Goal: Task Accomplishment & Management: Manage account settings

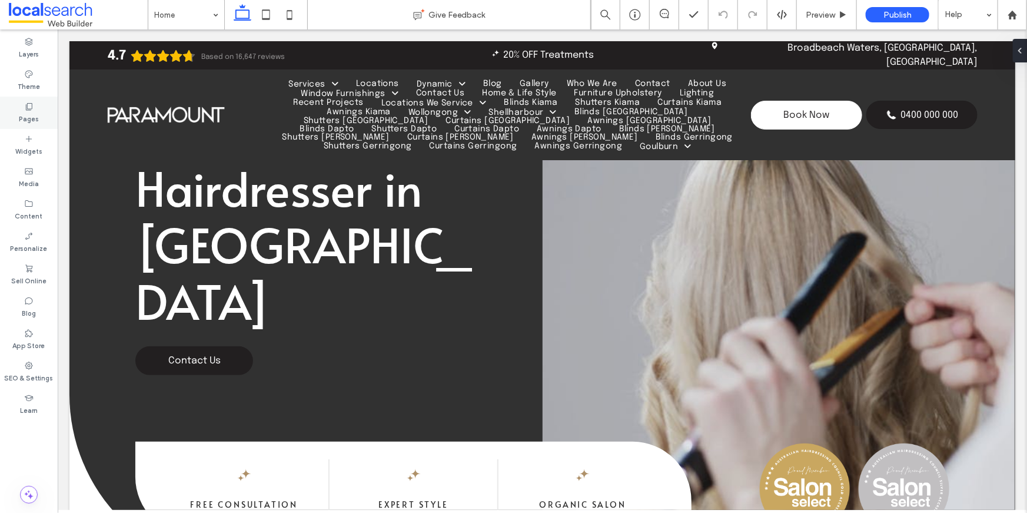
click at [30, 114] on label "Pages" at bounding box center [29, 117] width 20 height 13
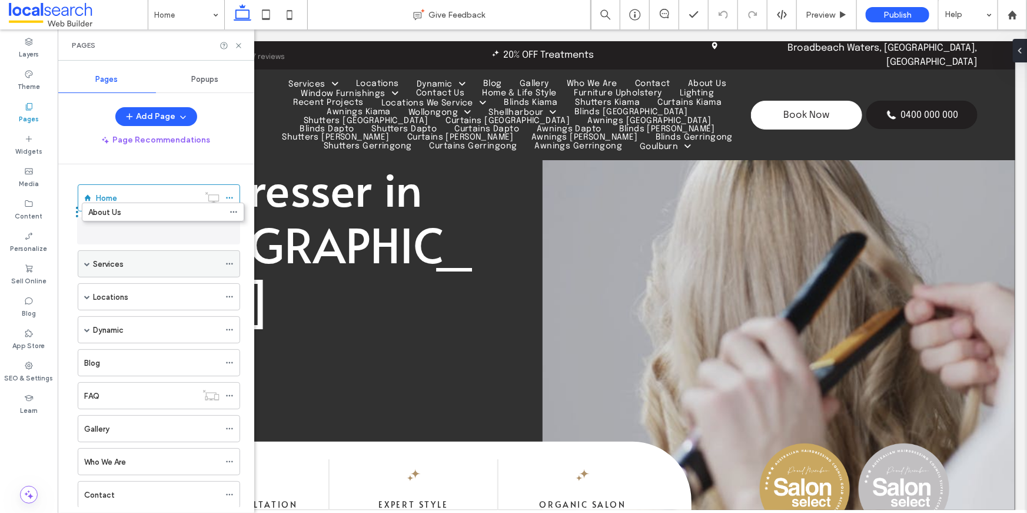
drag, startPoint x: 108, startPoint y: 408, endPoint x: 112, endPoint y: 217, distance: 191.9
click at [87, 261] on span at bounding box center [87, 264] width 6 height 6
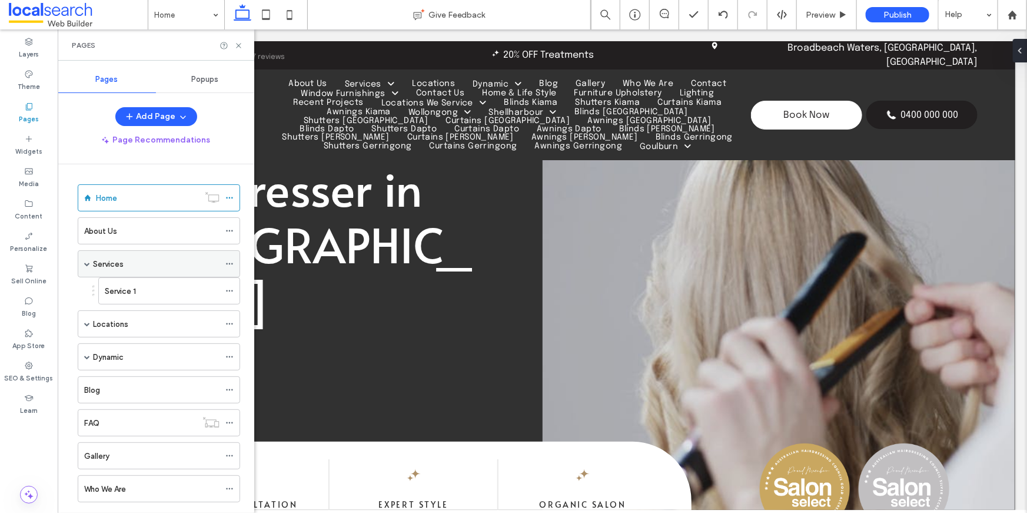
click at [87, 261] on span at bounding box center [87, 264] width 6 height 6
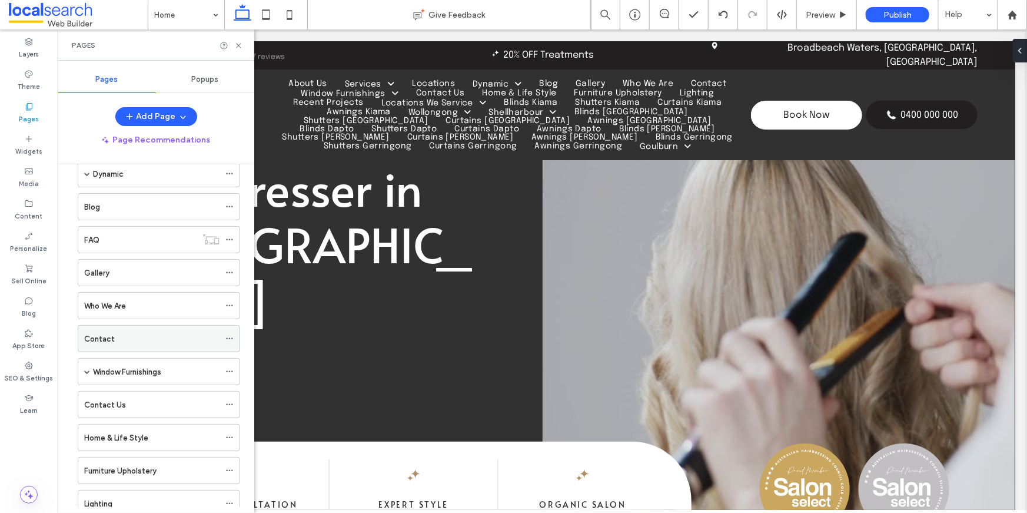
scroll to position [161, 0]
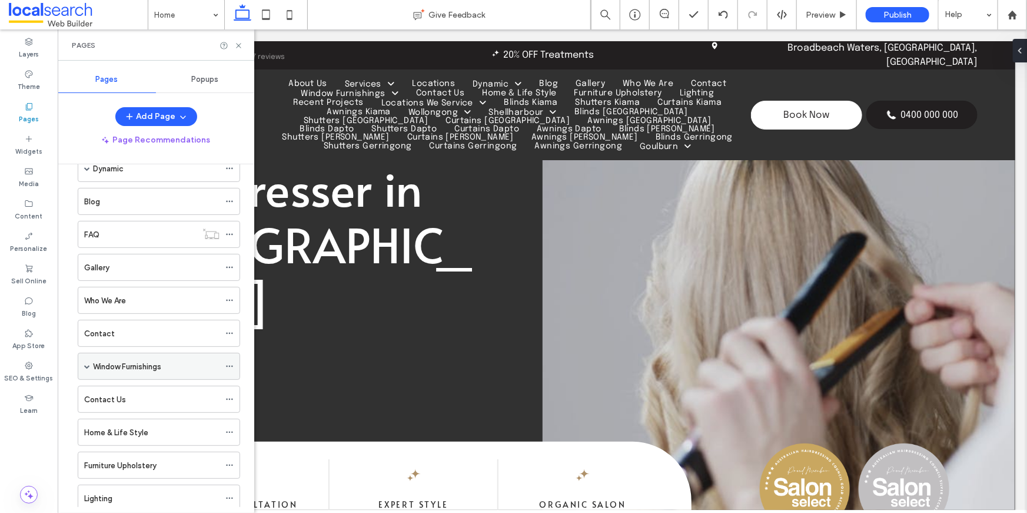
click at [85, 367] on span at bounding box center [87, 366] width 6 height 26
click at [87, 364] on span at bounding box center [87, 366] width 6 height 6
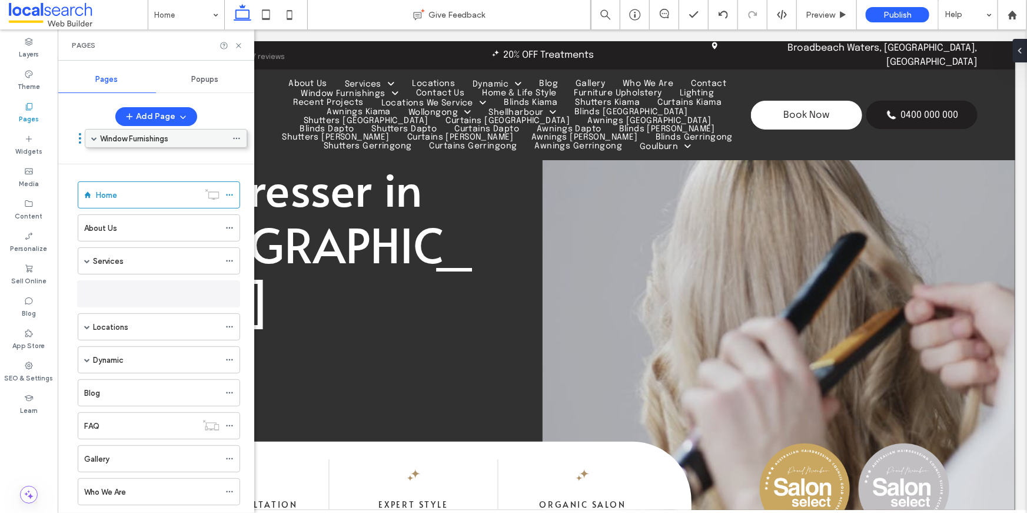
scroll to position [0, 0]
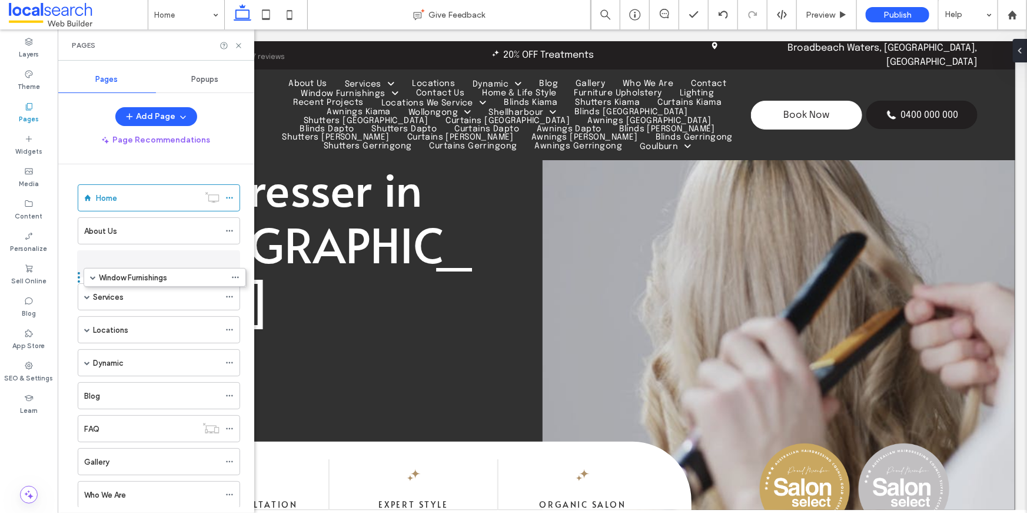
drag, startPoint x: 120, startPoint y: 381, endPoint x: 125, endPoint y: 280, distance: 101.3
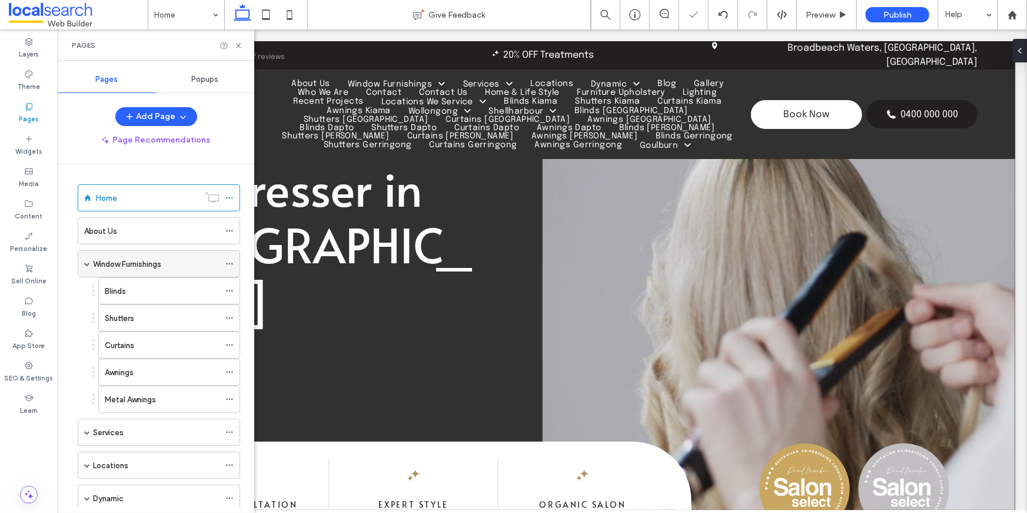
click at [89, 264] on span at bounding box center [87, 264] width 6 height 6
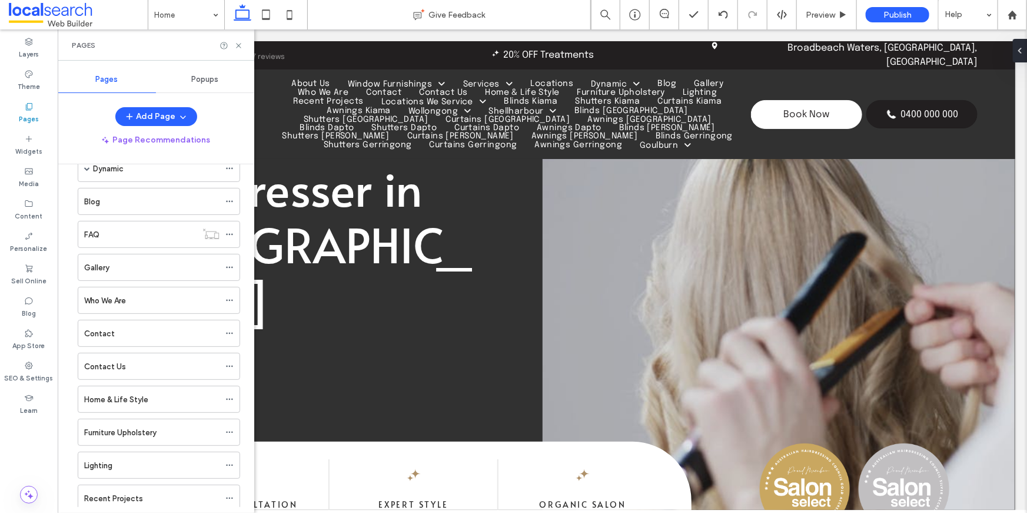
scroll to position [192, 0]
click at [153, 368] on div "Contact Us" at bounding box center [151, 368] width 135 height 12
click at [137, 334] on div "Contact" at bounding box center [151, 335] width 135 height 12
click at [134, 371] on div "Contact Us" at bounding box center [151, 368] width 135 height 12
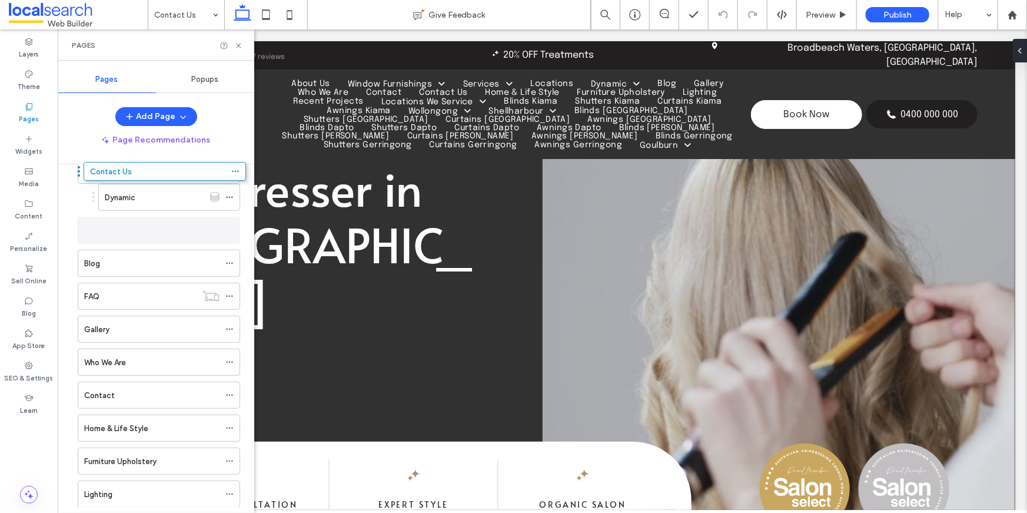
drag, startPoint x: 144, startPoint y: 374, endPoint x: 149, endPoint y: 185, distance: 188.9
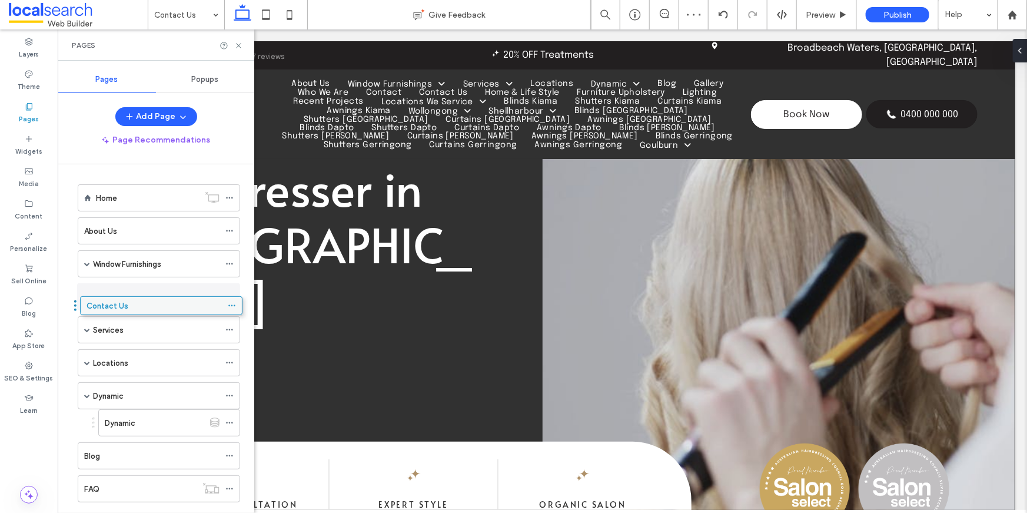
drag, startPoint x: 118, startPoint y: 314, endPoint x: 120, endPoint y: 303, distance: 10.7
click at [87, 264] on span at bounding box center [87, 264] width 6 height 6
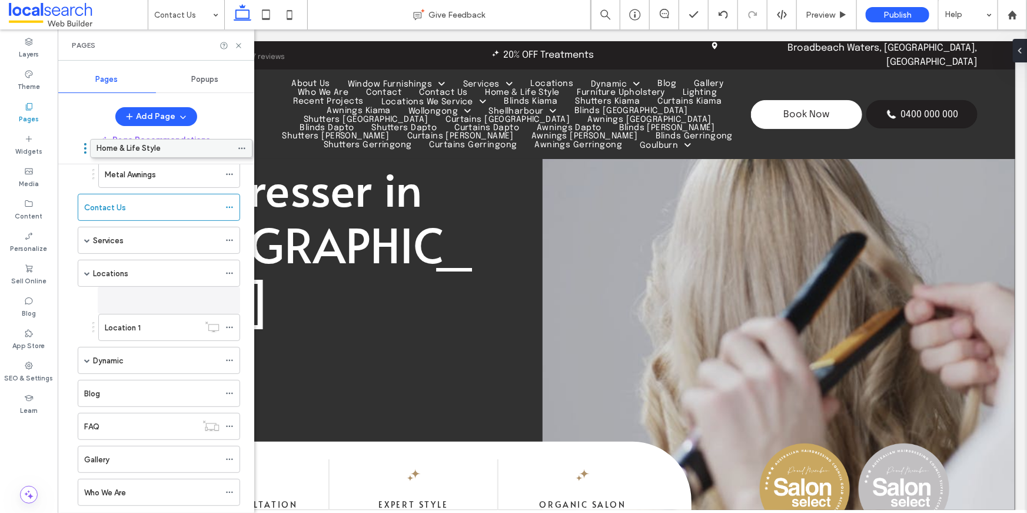
scroll to position [131, 0]
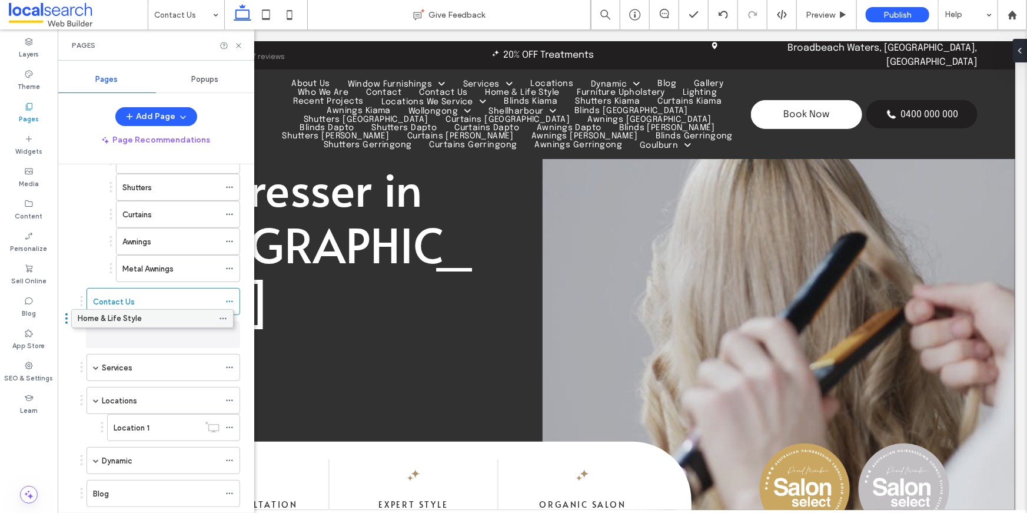
drag, startPoint x: 122, startPoint y: 412, endPoint x: 115, endPoint y: 324, distance: 88.5
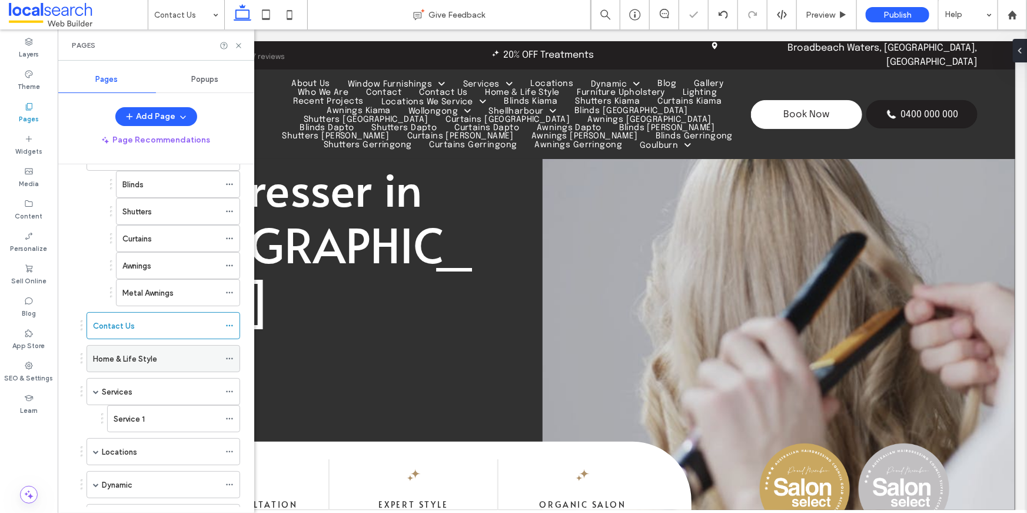
scroll to position [117, 0]
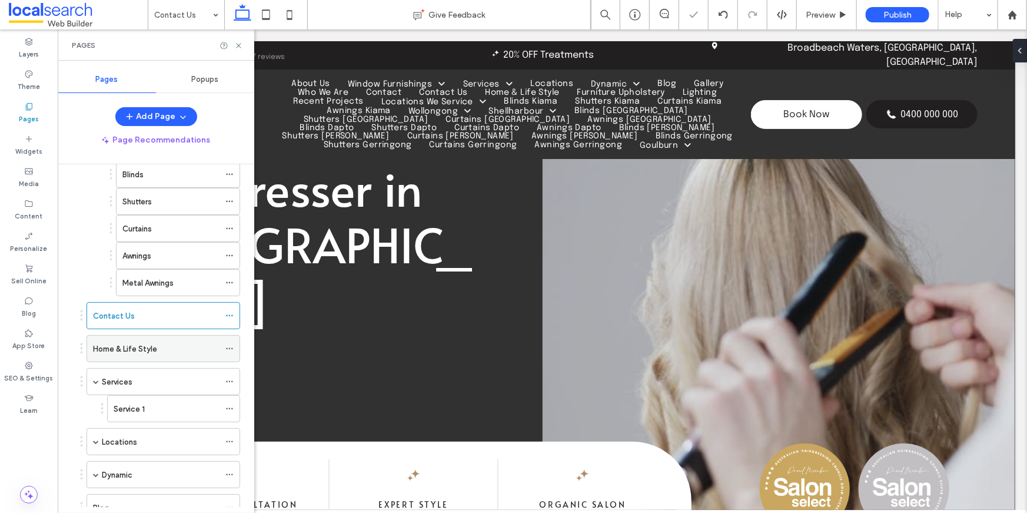
click at [231, 344] on icon at bounding box center [229, 348] width 8 height 8
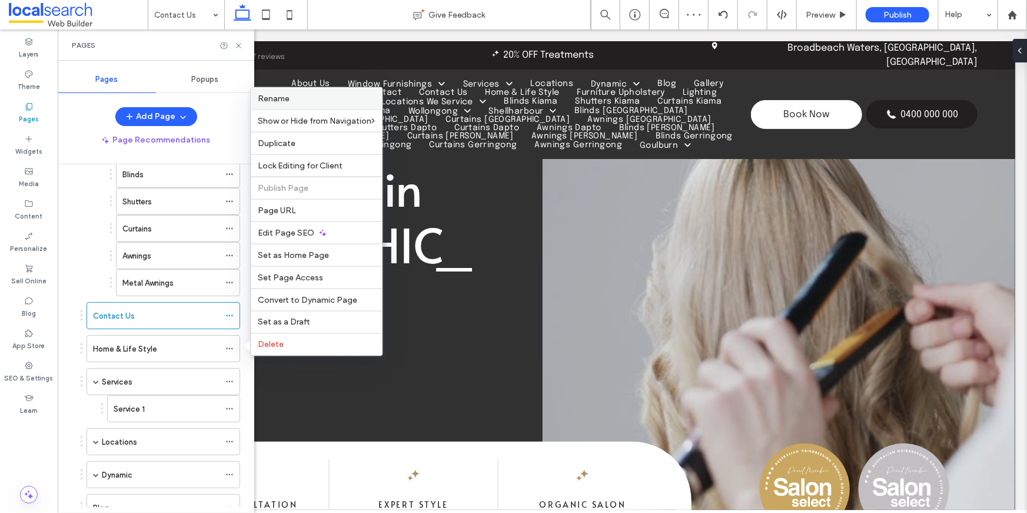
click at [290, 94] on label "Rename" at bounding box center [316, 99] width 117 height 10
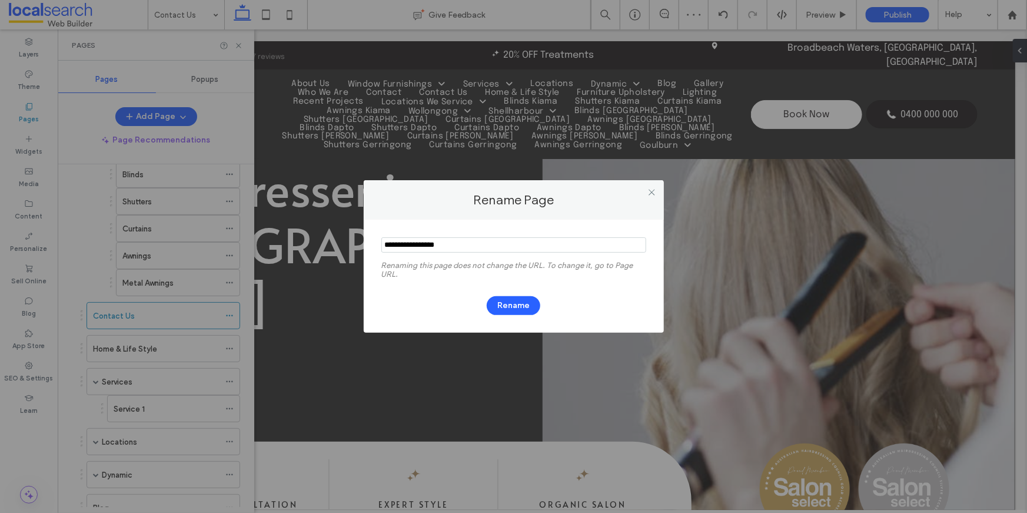
click at [433, 244] on input "notEmpty" at bounding box center [513, 244] width 265 height 15
type input "**********"
click at [505, 300] on button "Rename" at bounding box center [514, 305] width 54 height 19
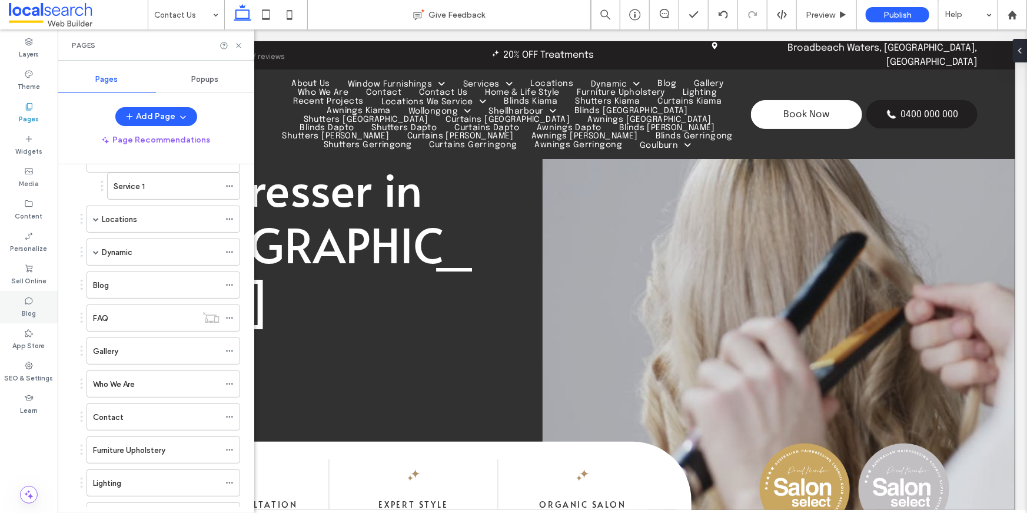
scroll to position [327, 0]
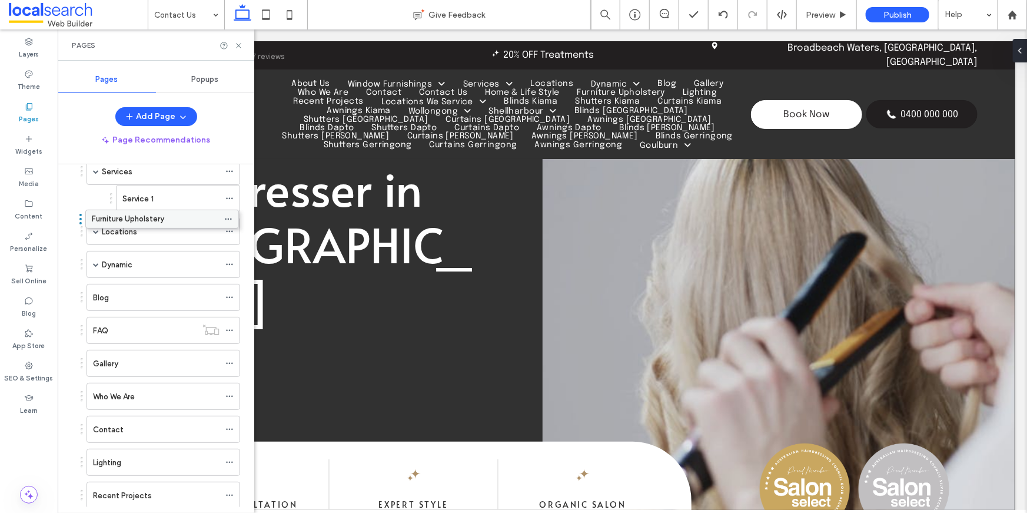
drag, startPoint x: 123, startPoint y: 462, endPoint x: 121, endPoint y: 227, distance: 235.4
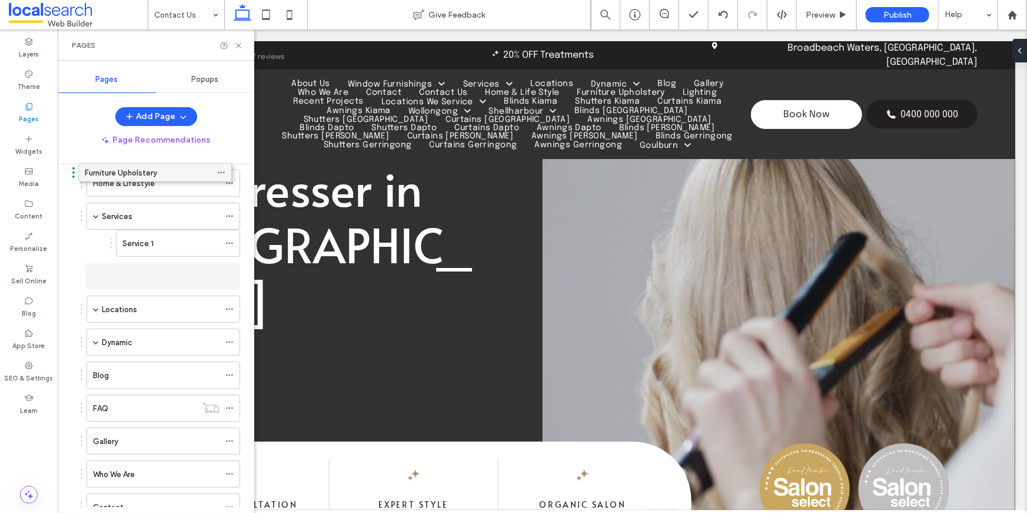
scroll to position [235, 0]
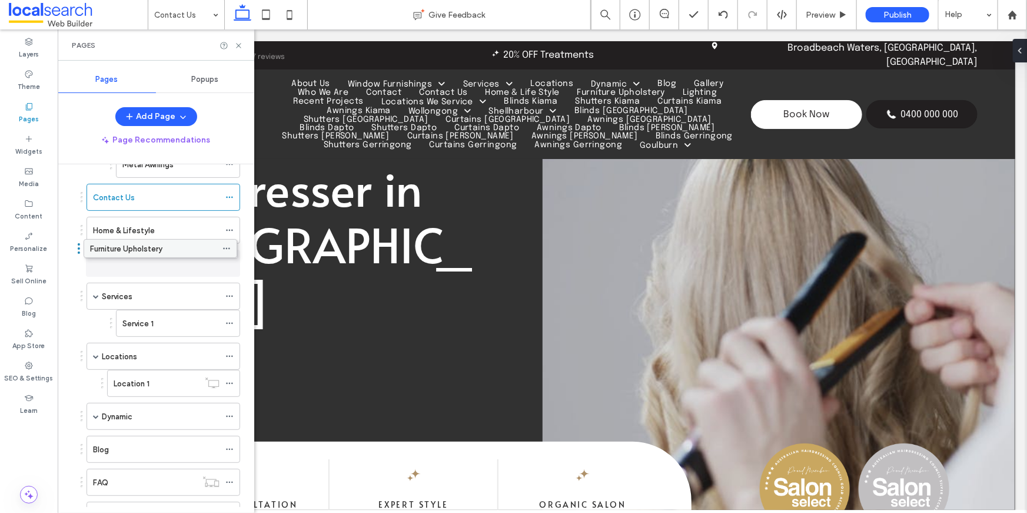
drag, startPoint x: 112, startPoint y: 461, endPoint x: 109, endPoint y: 250, distance: 211.3
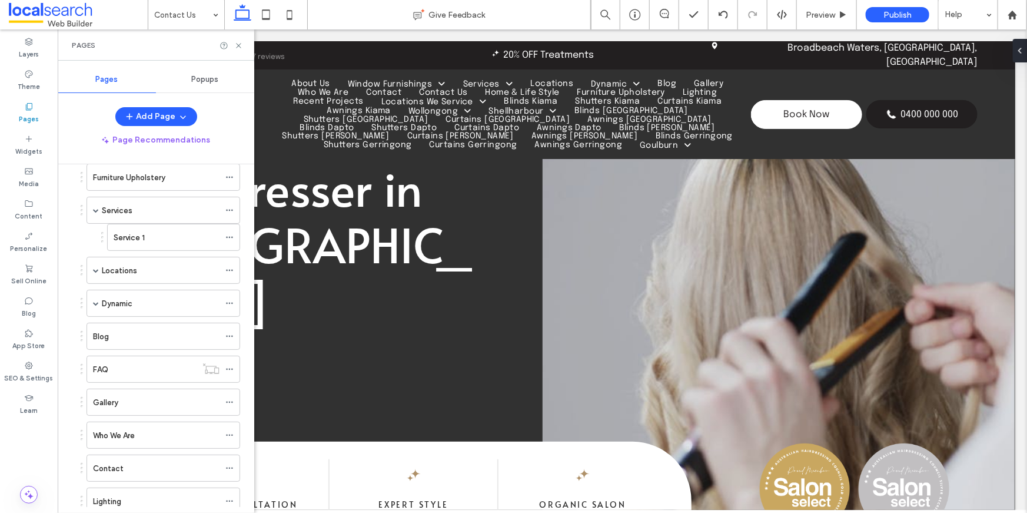
scroll to position [321, 0]
drag, startPoint x: 132, startPoint y: 492, endPoint x: 141, endPoint y: 189, distance: 302.6
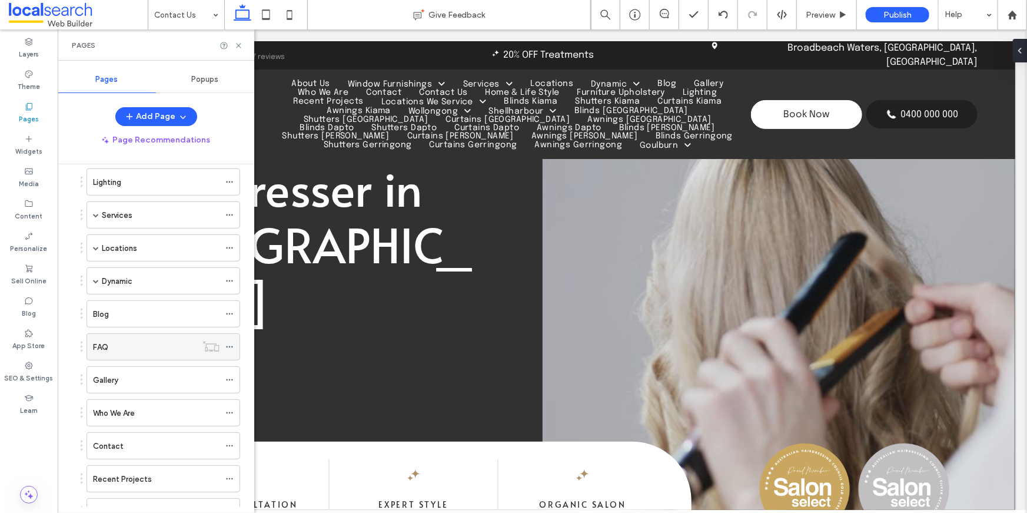
scroll to position [338, 0]
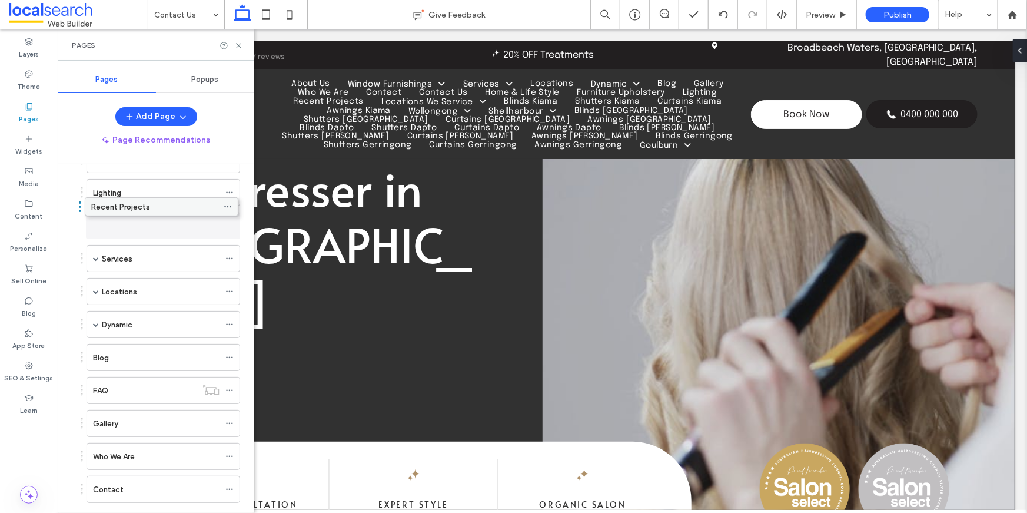
drag, startPoint x: 124, startPoint y: 485, endPoint x: 124, endPoint y: 212, distance: 273.0
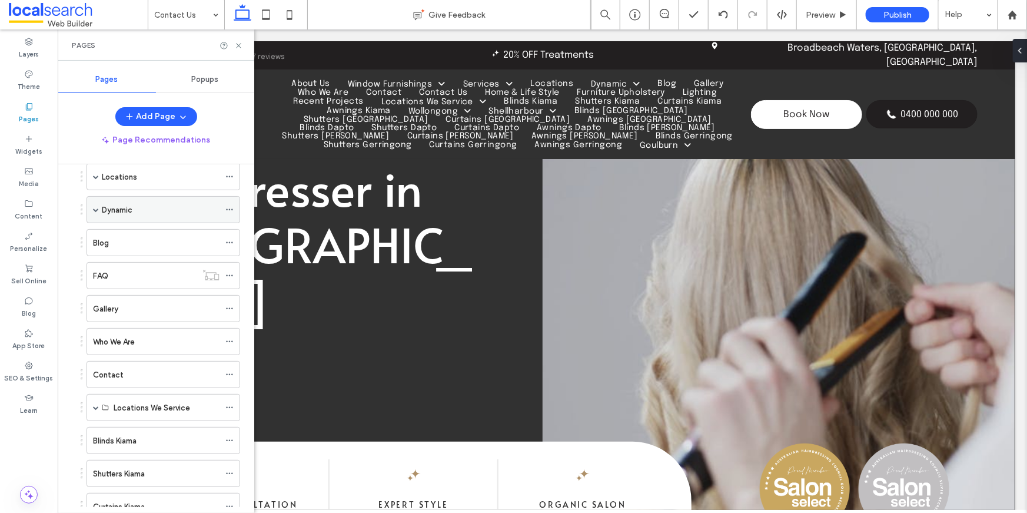
scroll to position [457, 0]
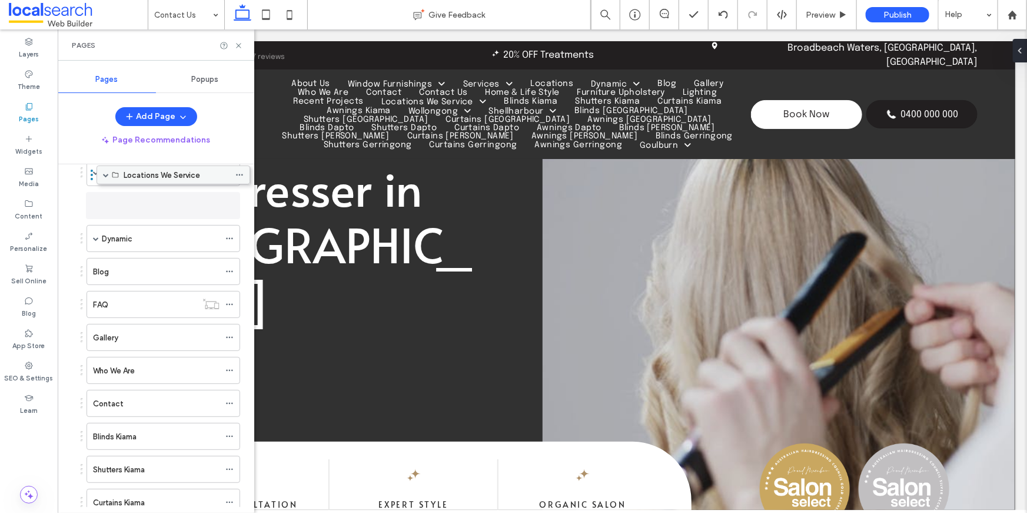
drag, startPoint x: 127, startPoint y: 404, endPoint x: 135, endPoint y: 192, distance: 212.0
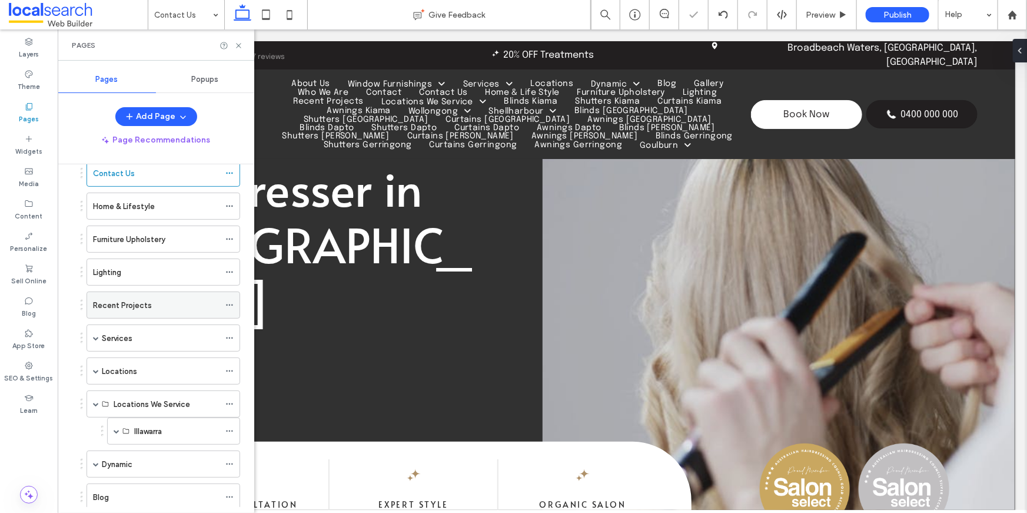
scroll to position [256, 0]
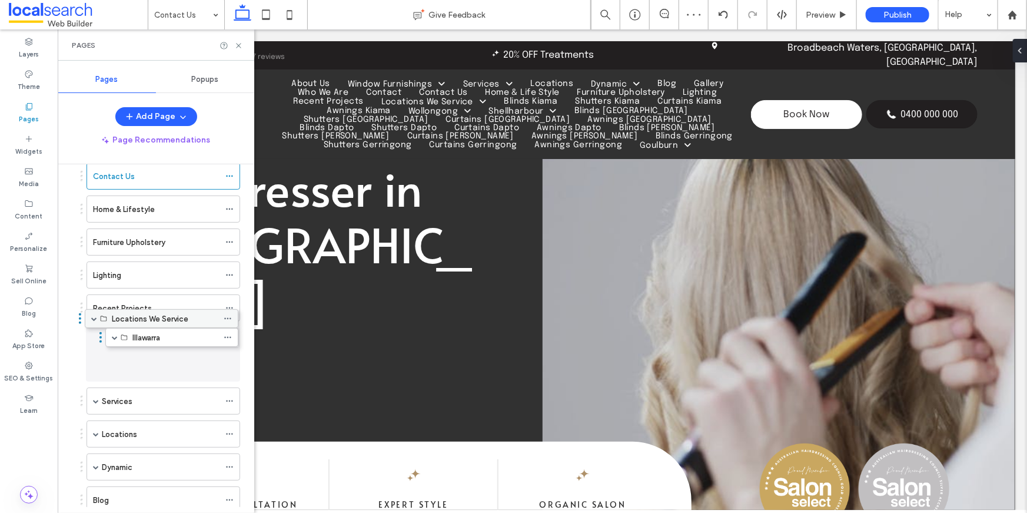
drag, startPoint x: 125, startPoint y: 407, endPoint x: 123, endPoint y: 325, distance: 81.8
click at [116, 365] on span at bounding box center [117, 368] width 6 height 6
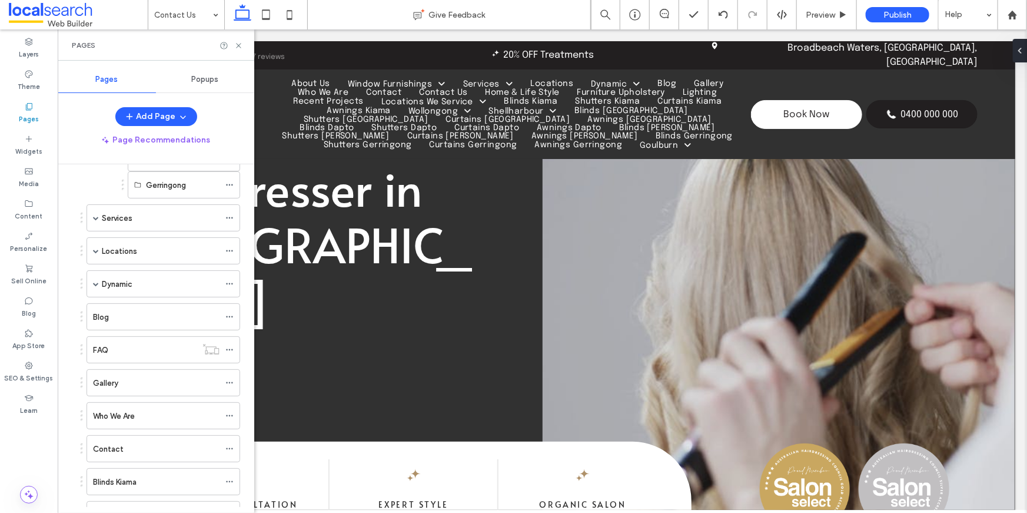
scroll to position [575, 0]
drag, startPoint x: 111, startPoint y: 478, endPoint x: 108, endPoint y: 221, distance: 257.1
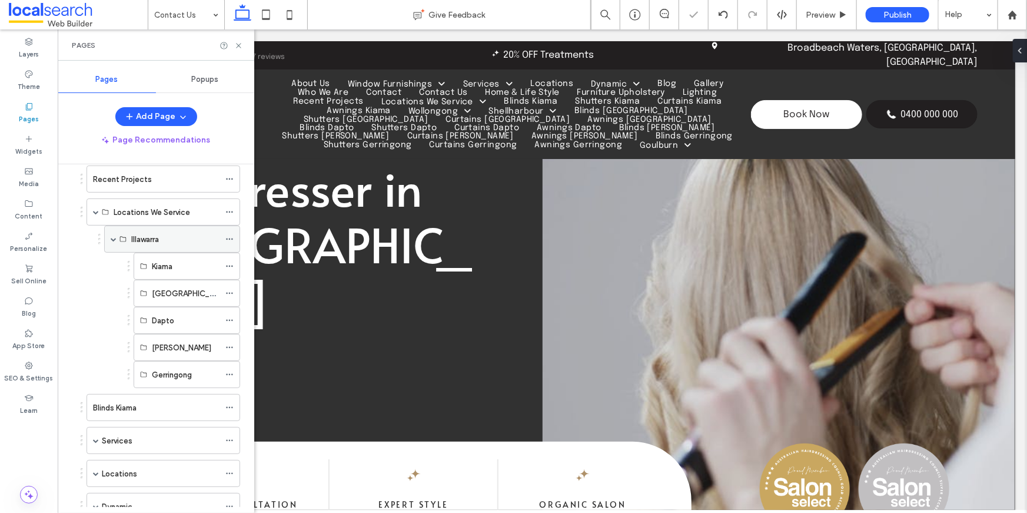
scroll to position [373, 0]
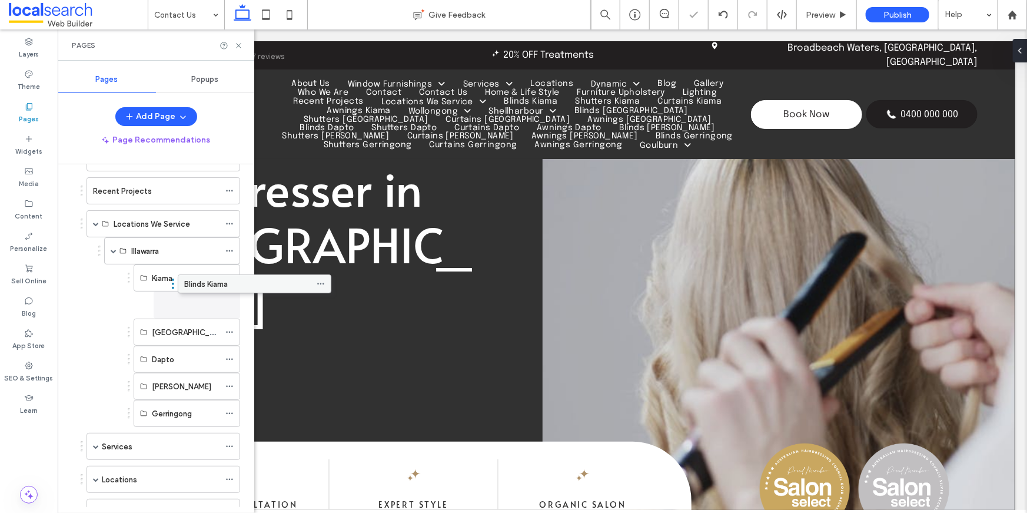
drag, startPoint x: 117, startPoint y: 417, endPoint x: 208, endPoint y: 289, distance: 156.9
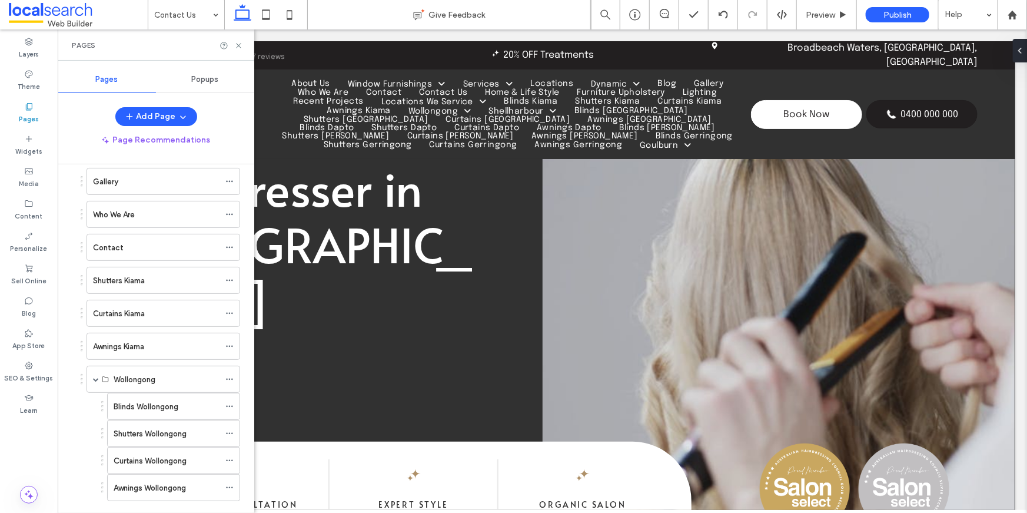
scroll to position [800, 0]
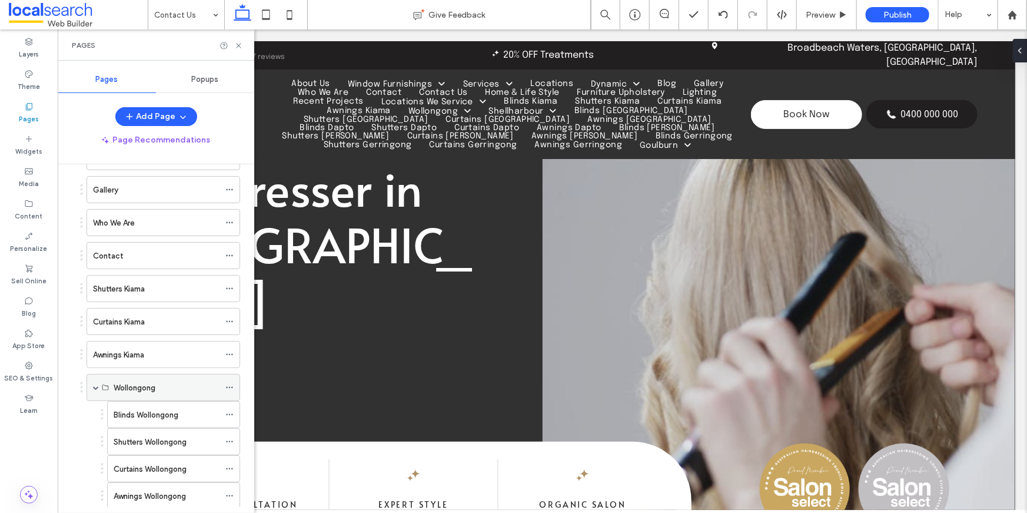
click at [95, 384] on span at bounding box center [96, 387] width 6 height 6
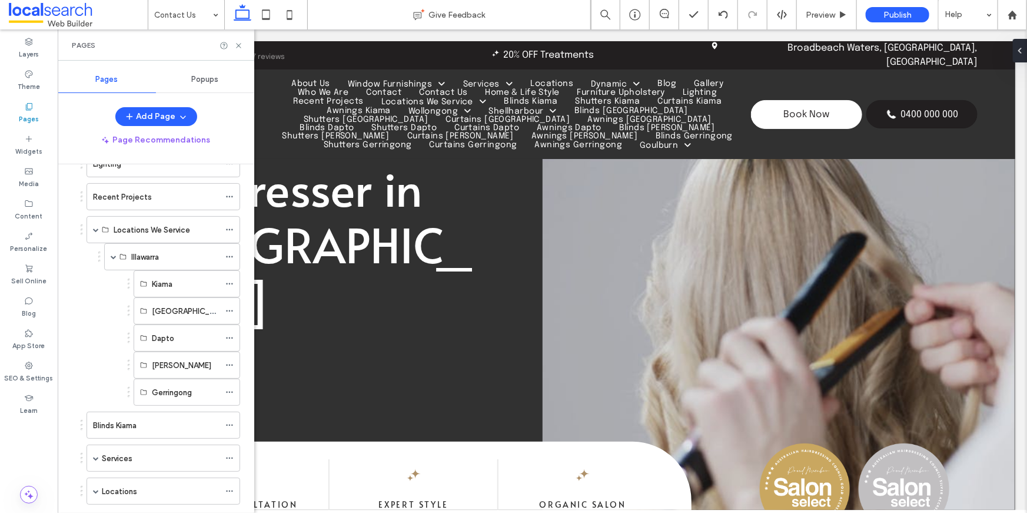
scroll to position [337, 0]
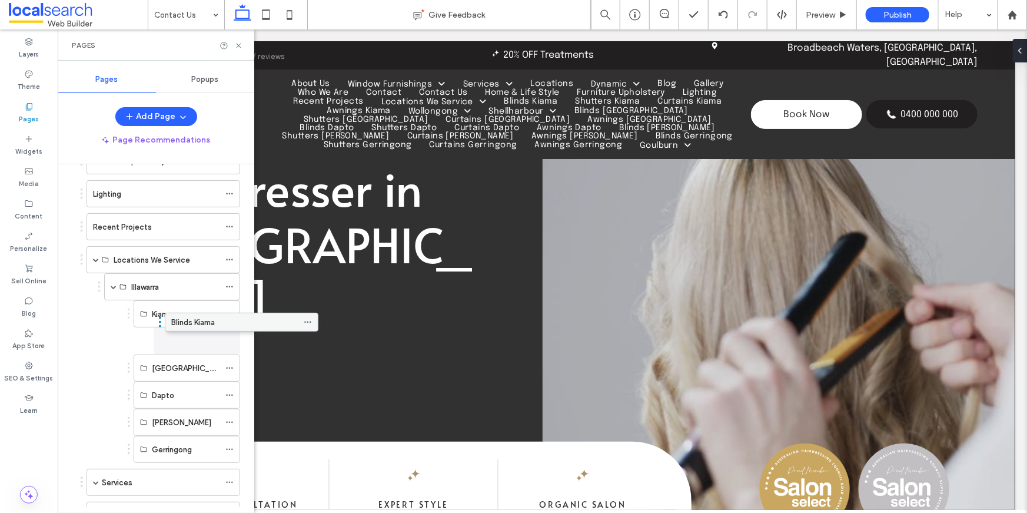
drag, startPoint x: 119, startPoint y: 450, endPoint x: 198, endPoint y: 324, distance: 148.8
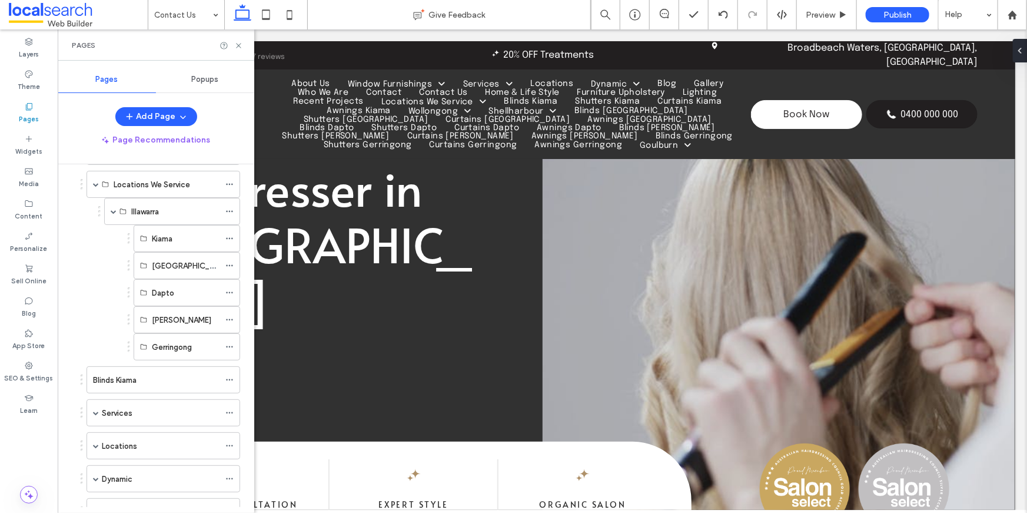
scroll to position [403, 0]
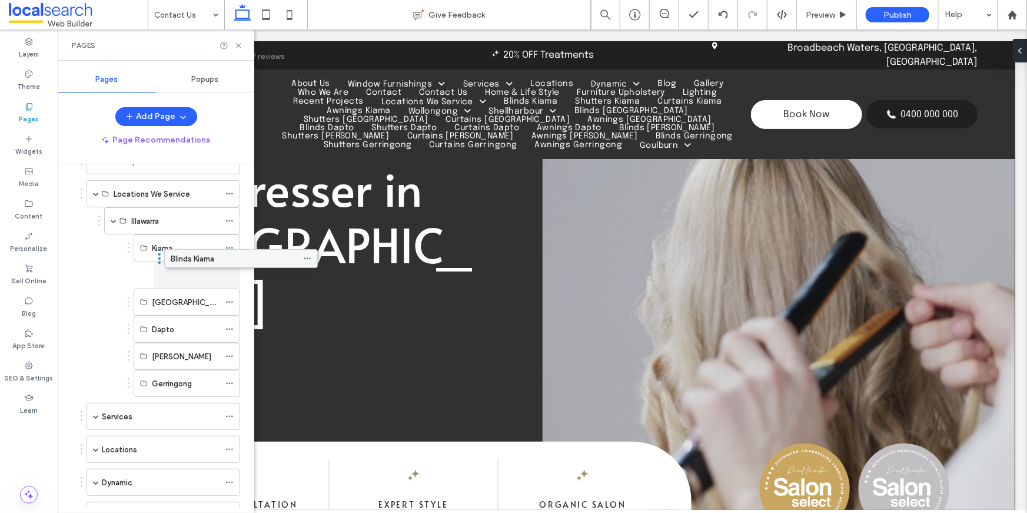
drag, startPoint x: 102, startPoint y: 381, endPoint x: 180, endPoint y: 258, distance: 145.8
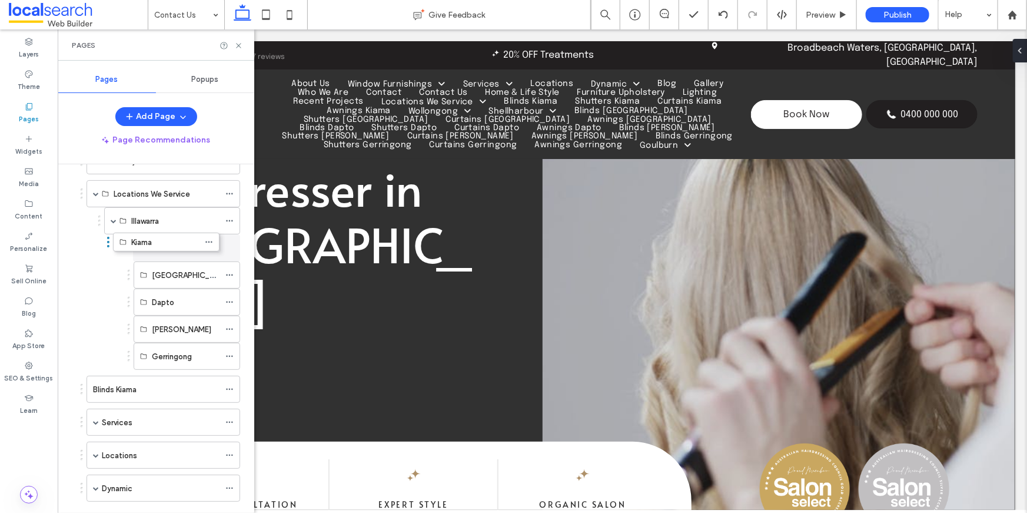
drag, startPoint x: 159, startPoint y: 243, endPoint x: 139, endPoint y: 238, distance: 20.7
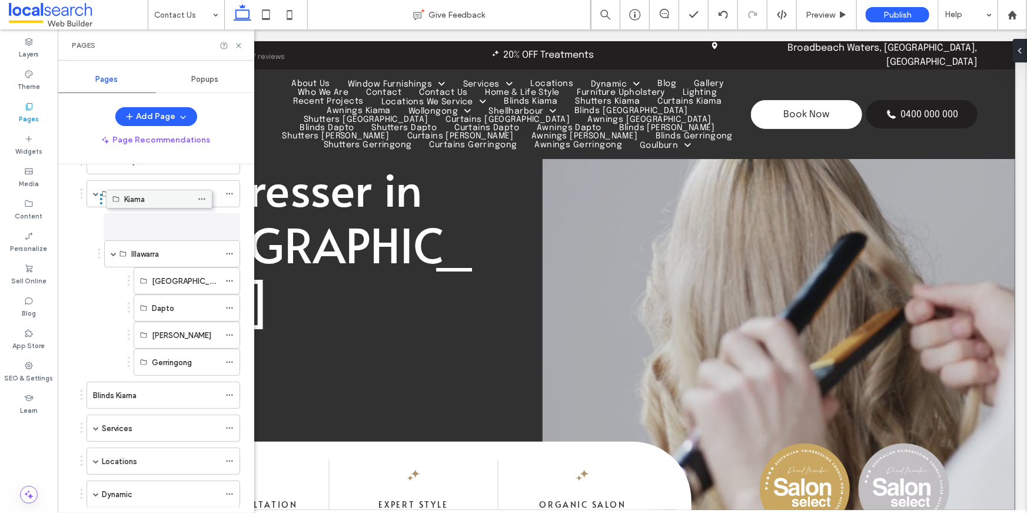
drag, startPoint x: 164, startPoint y: 244, endPoint x: 137, endPoint y: 201, distance: 50.5
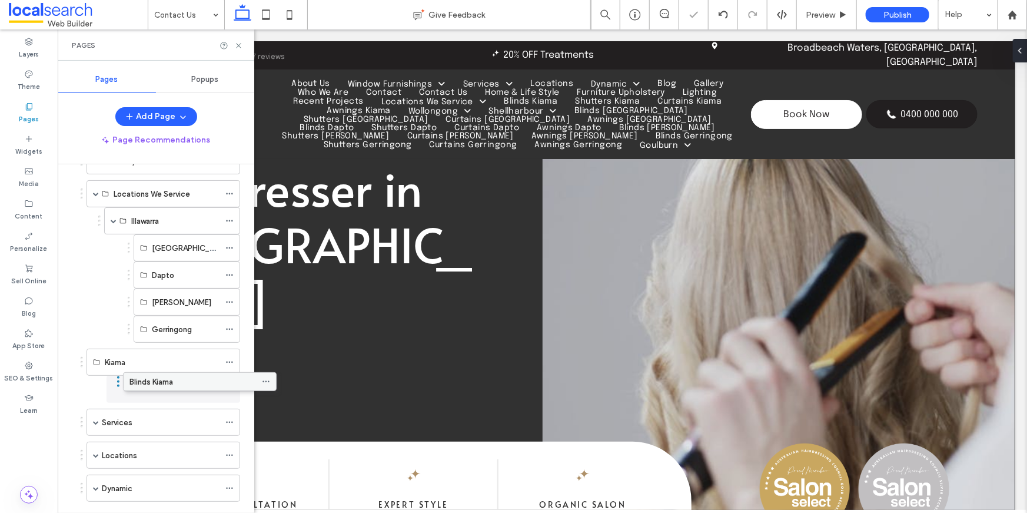
drag, startPoint x: 119, startPoint y: 390, endPoint x: 155, endPoint y: 382, distance: 36.0
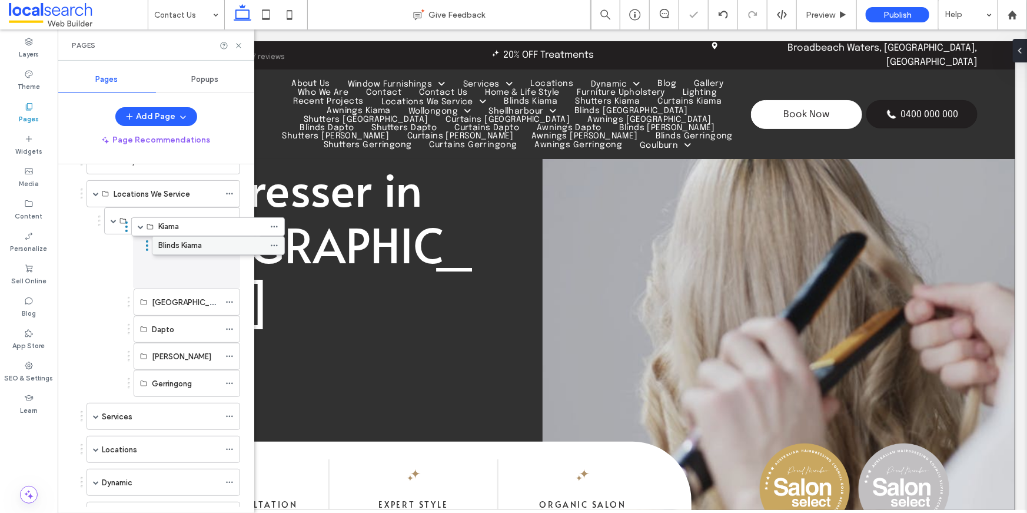
drag, startPoint x: 122, startPoint y: 364, endPoint x: 167, endPoint y: 235, distance: 136.4
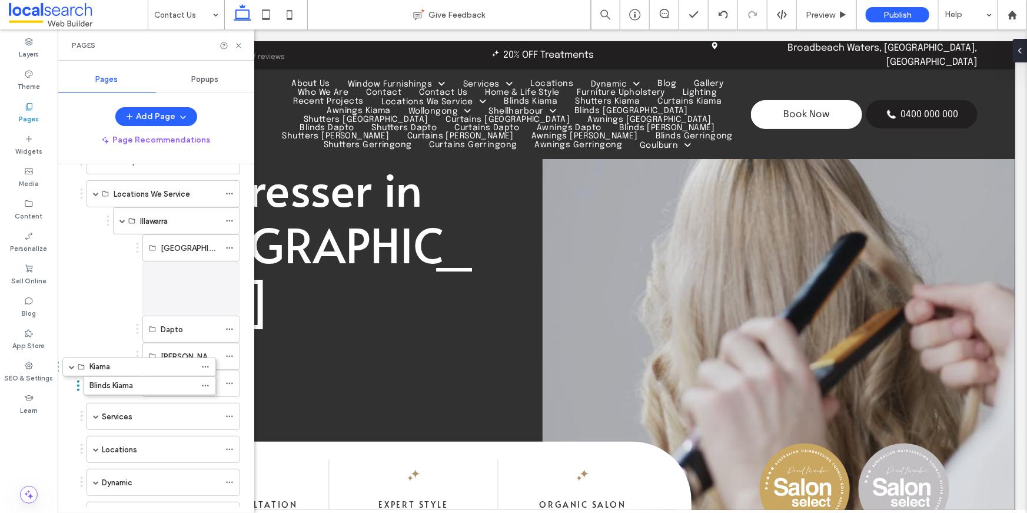
drag, startPoint x: 131, startPoint y: 364, endPoint x: 109, endPoint y: 381, distance: 27.3
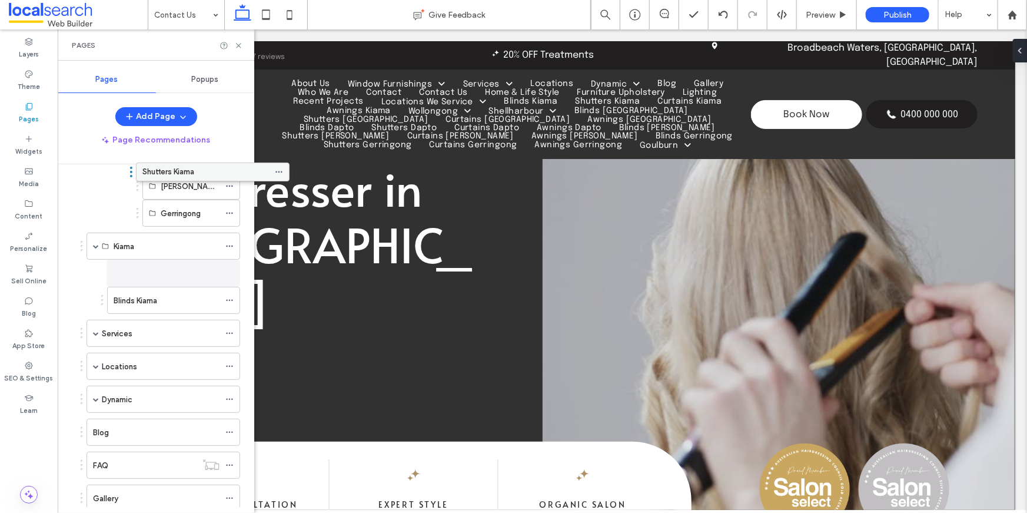
scroll to position [495, 0]
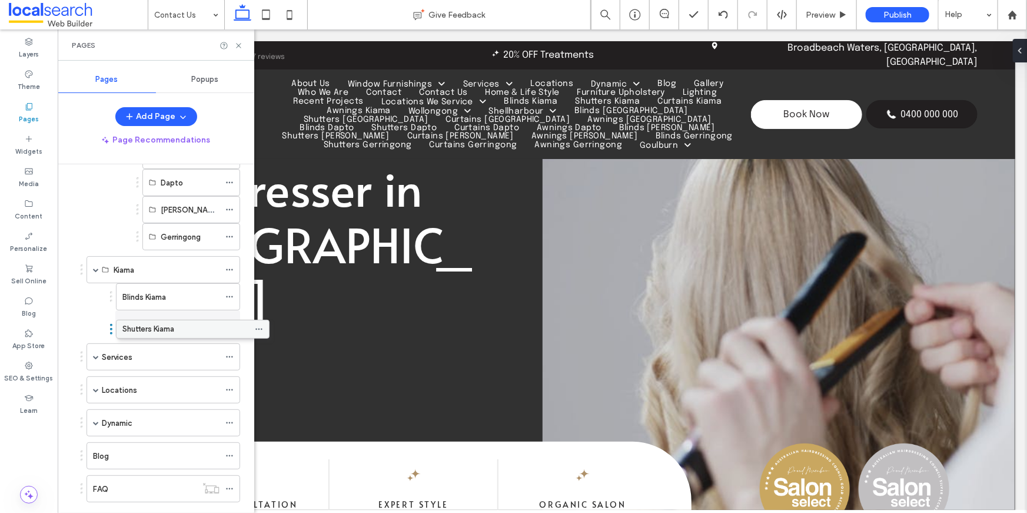
drag, startPoint x: 111, startPoint y: 482, endPoint x: 141, endPoint y: 326, distance: 158.8
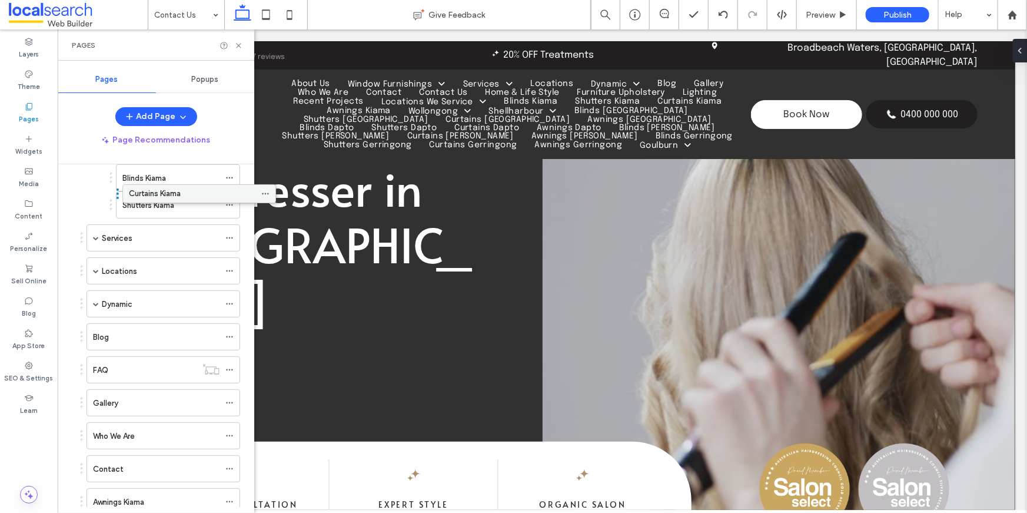
scroll to position [614, 0]
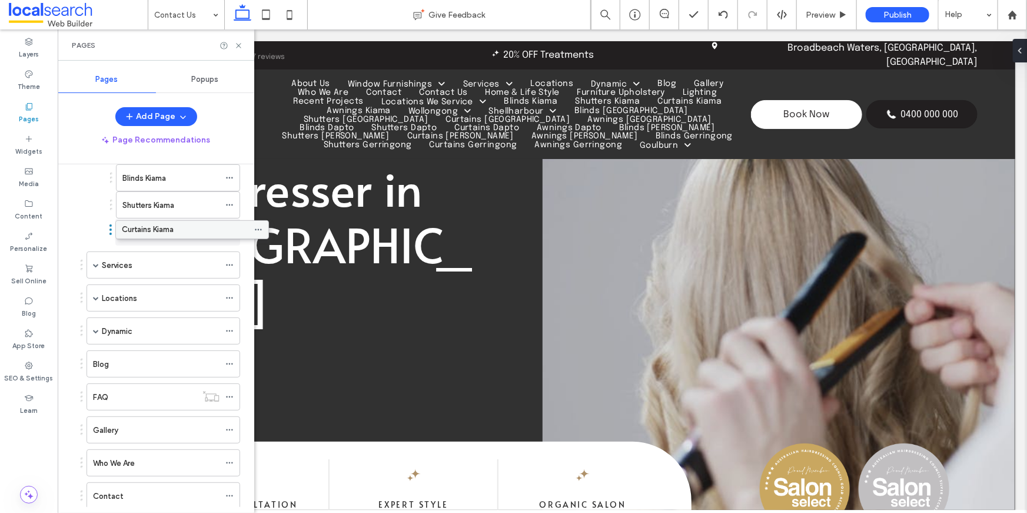
drag, startPoint x: 117, startPoint y: 494, endPoint x: 146, endPoint y: 229, distance: 265.8
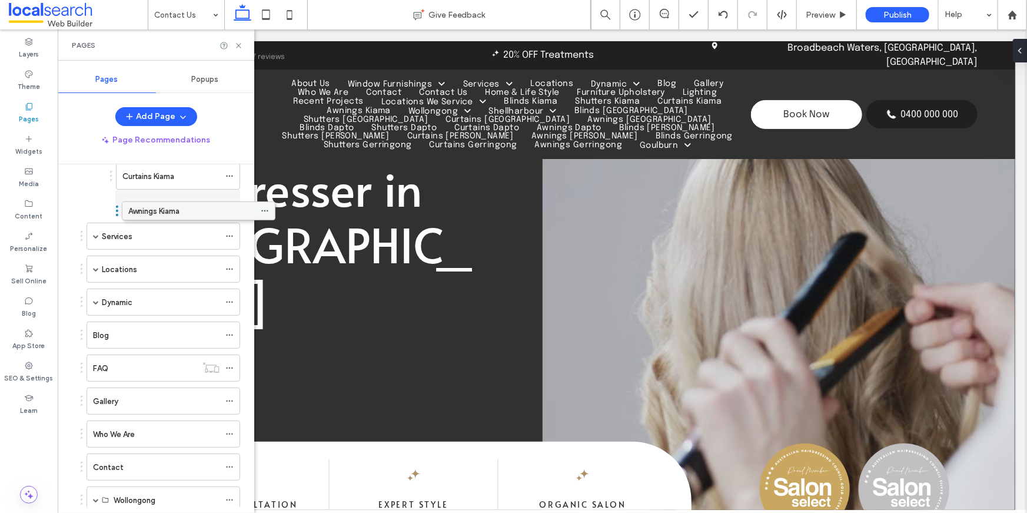
scroll to position [643, 0]
drag, startPoint x: 122, startPoint y: 490, endPoint x: 158, endPoint y: 209, distance: 283.5
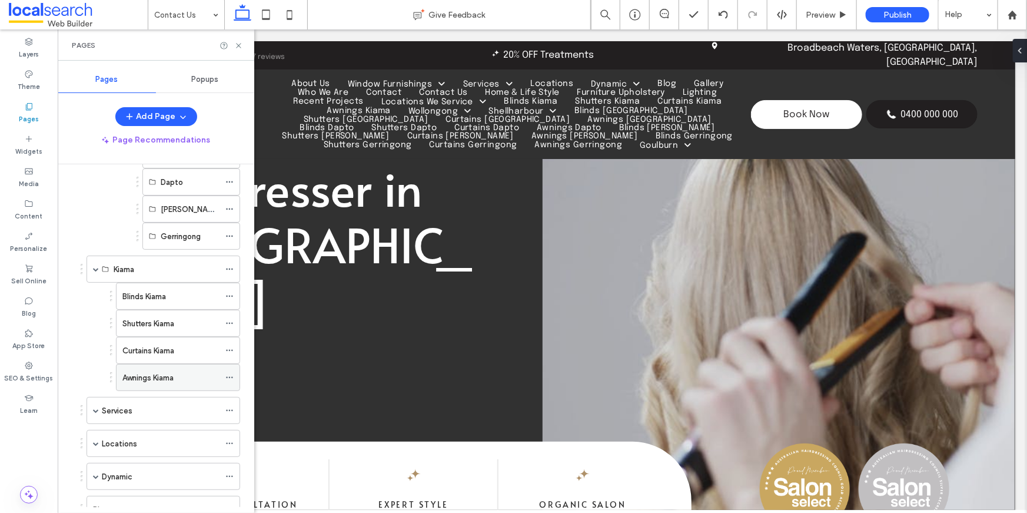
scroll to position [482, 0]
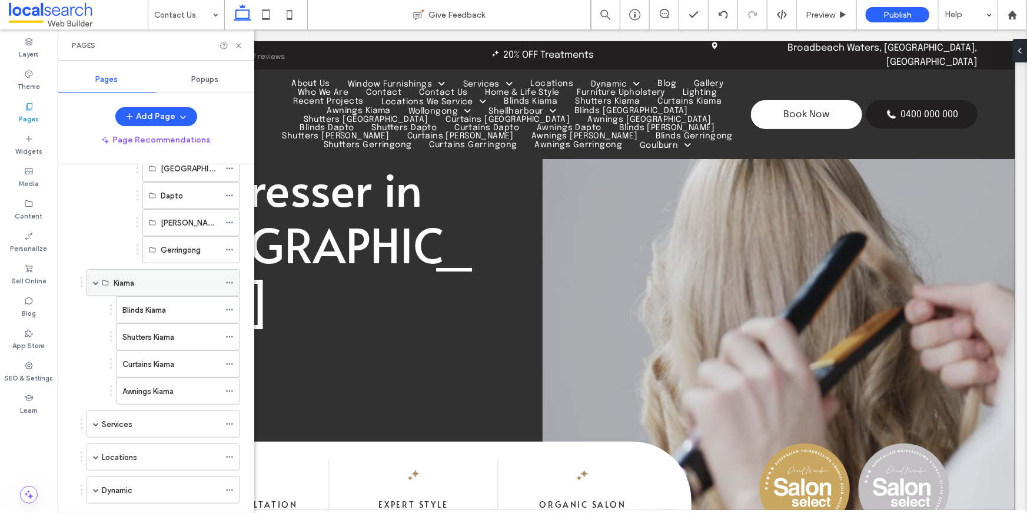
click at [96, 279] on span at bounding box center [96, 282] width 6 height 6
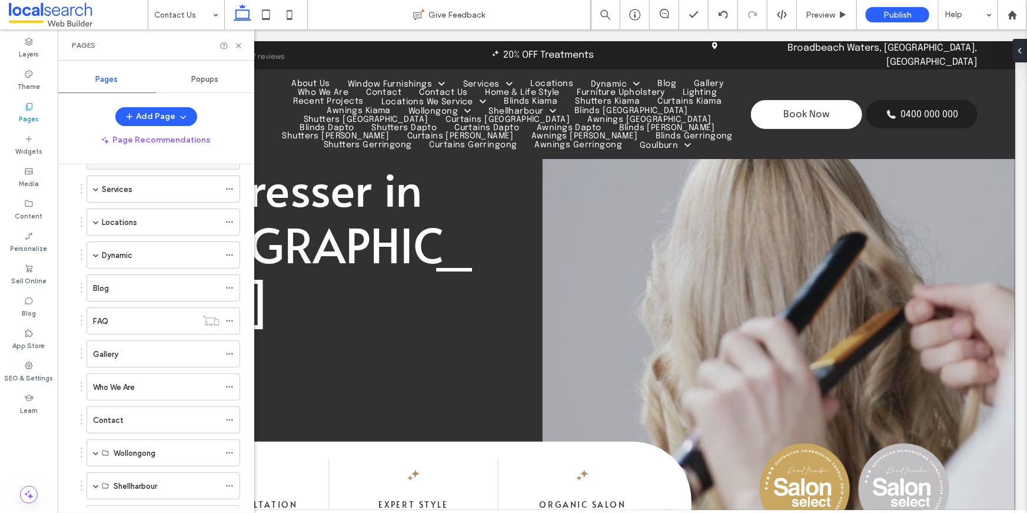
scroll to position [611, 0]
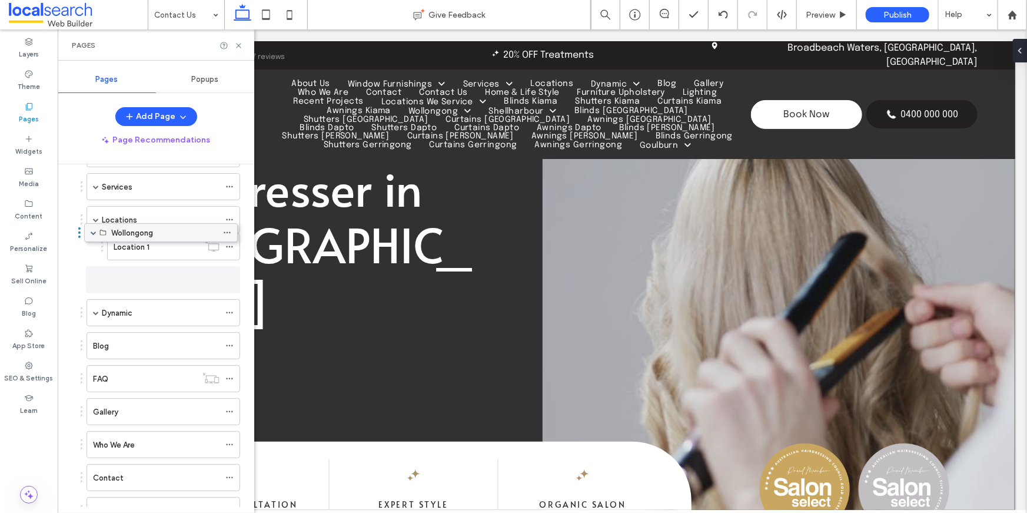
drag, startPoint x: 131, startPoint y: 441, endPoint x: 128, endPoint y: 231, distance: 209.5
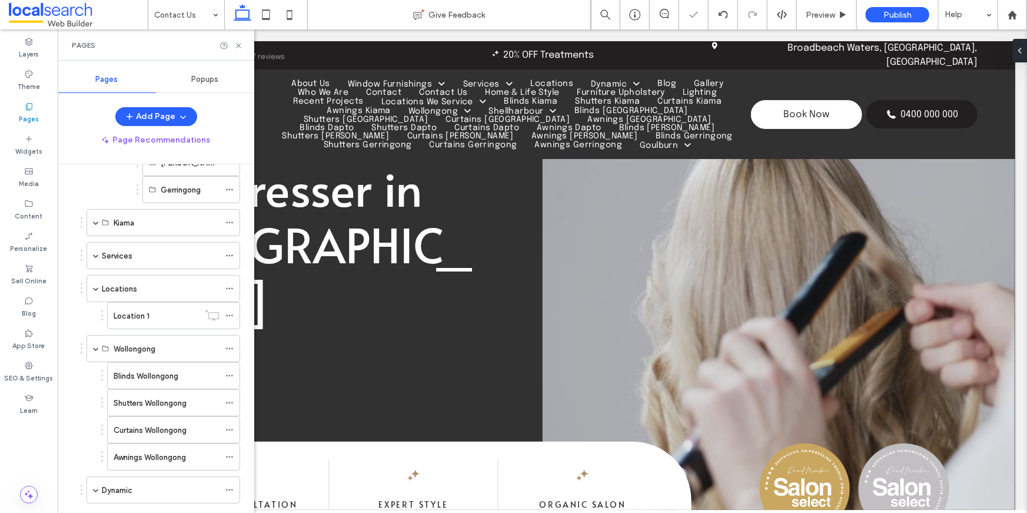
scroll to position [482, 0]
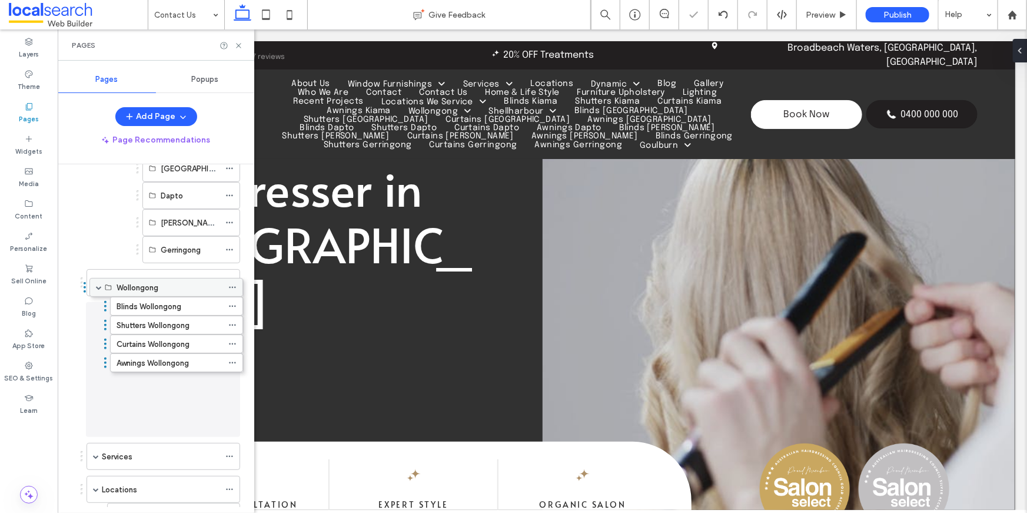
drag, startPoint x: 131, startPoint y: 403, endPoint x: 134, endPoint y: 293, distance: 110.1
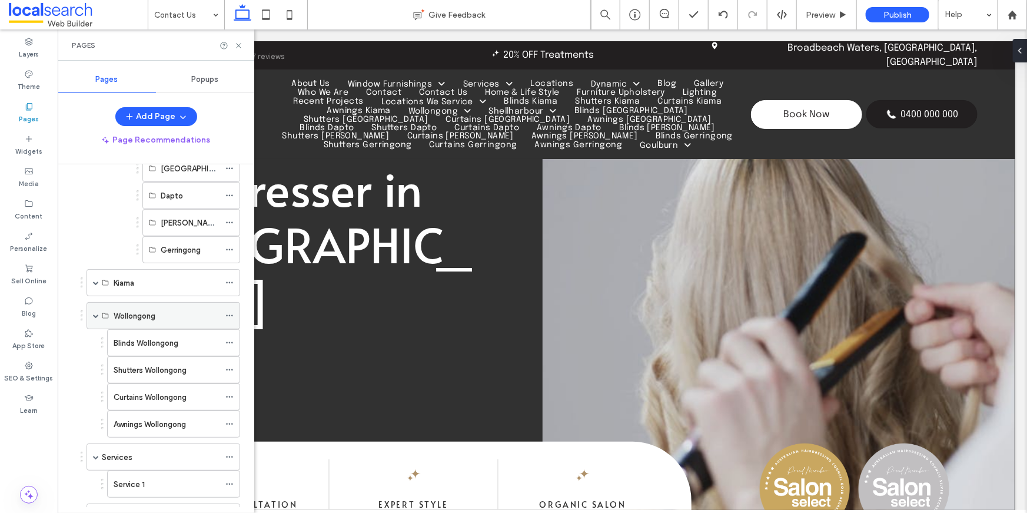
click at [94, 312] on span at bounding box center [96, 315] width 6 height 6
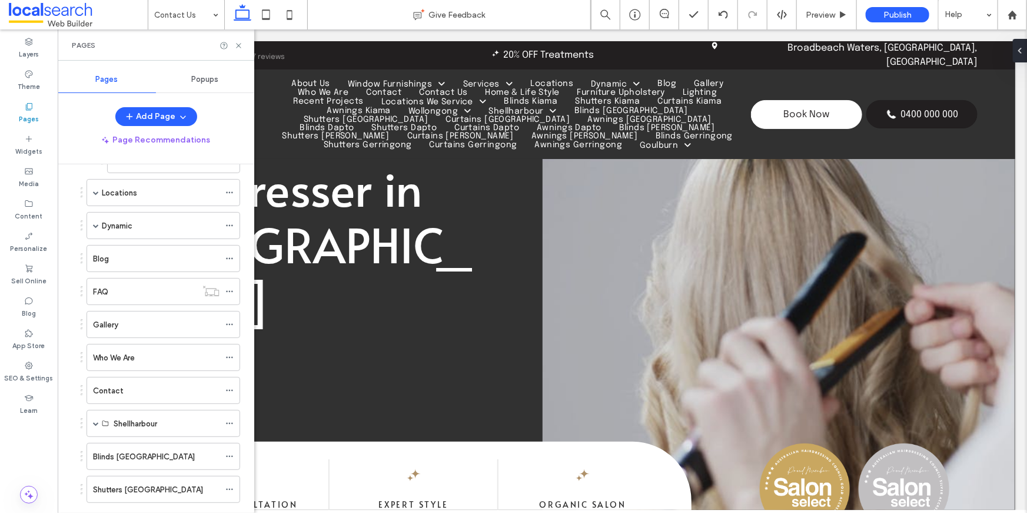
scroll to position [707, 0]
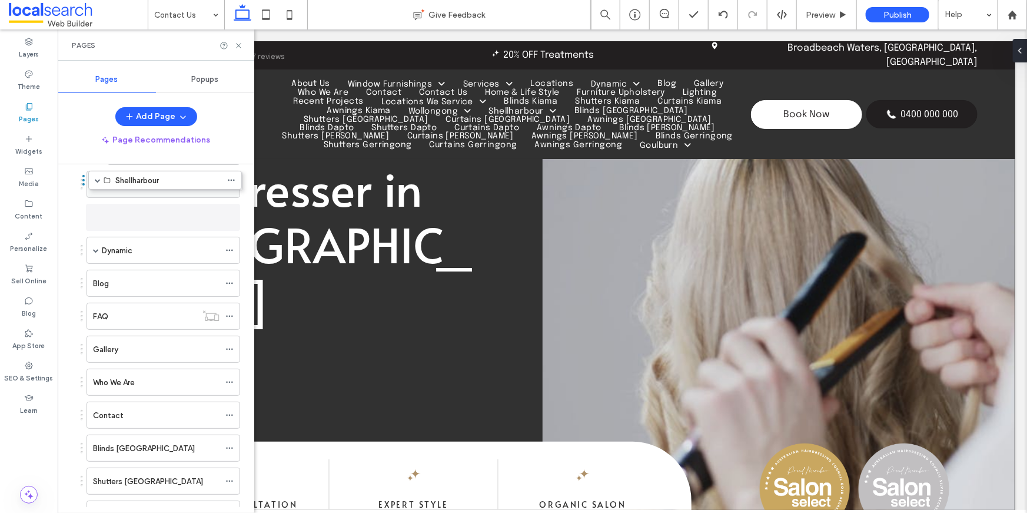
drag, startPoint x: 127, startPoint y: 407, endPoint x: 129, endPoint y: 188, distance: 218.9
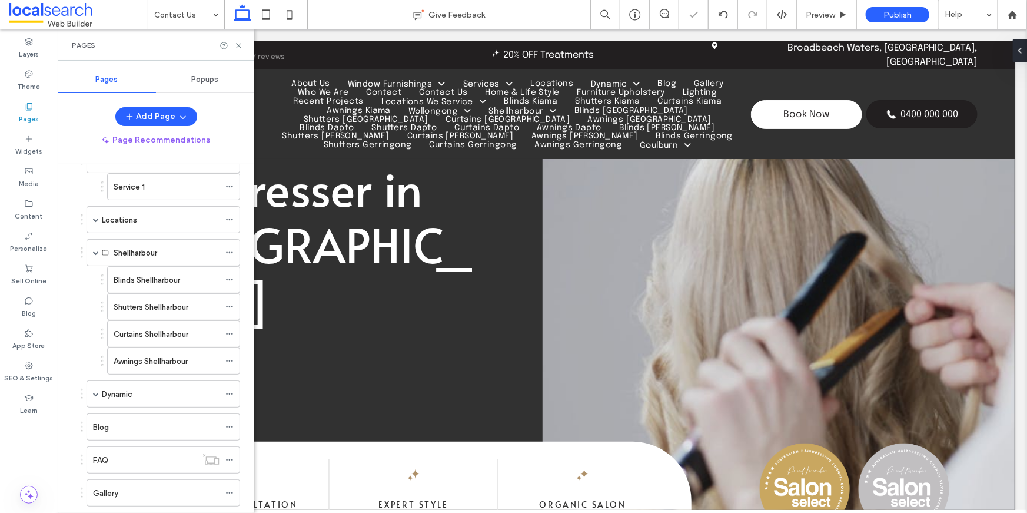
scroll to position [633, 0]
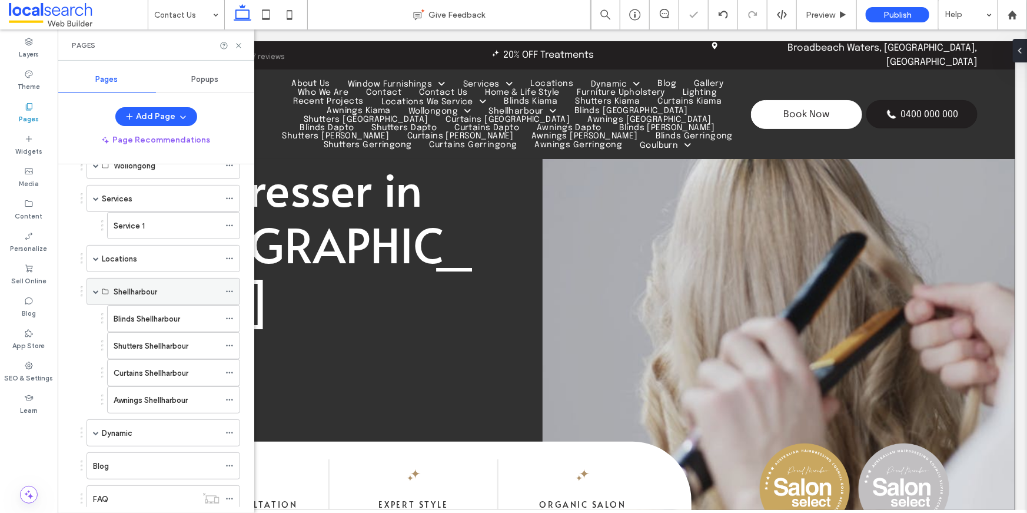
click at [94, 288] on span at bounding box center [96, 291] width 6 height 6
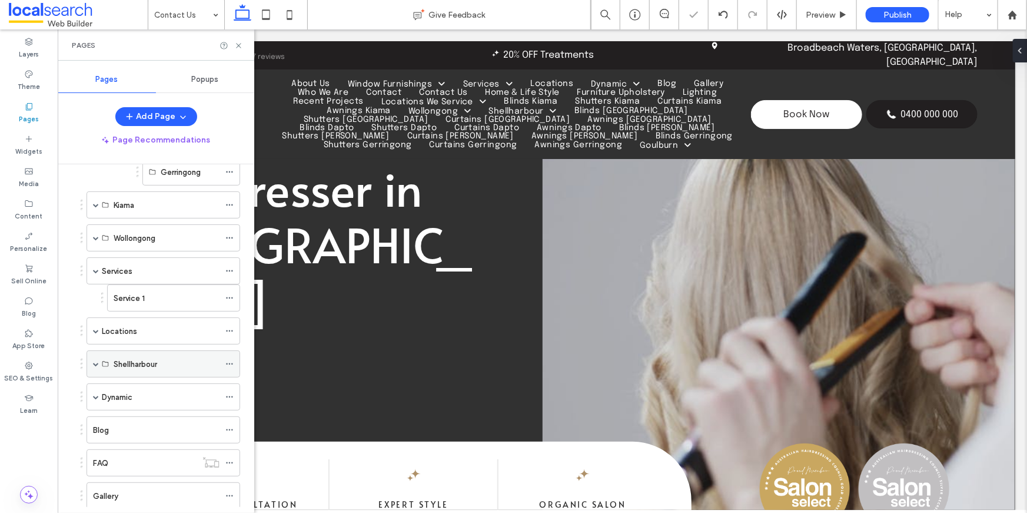
scroll to position [541, 0]
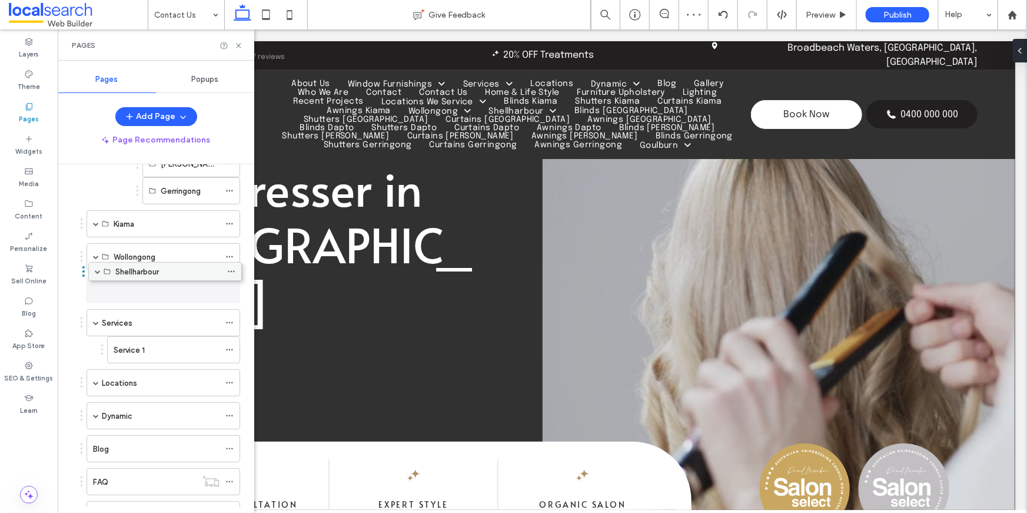
drag, startPoint x: 152, startPoint y: 378, endPoint x: 154, endPoint y: 275, distance: 103.0
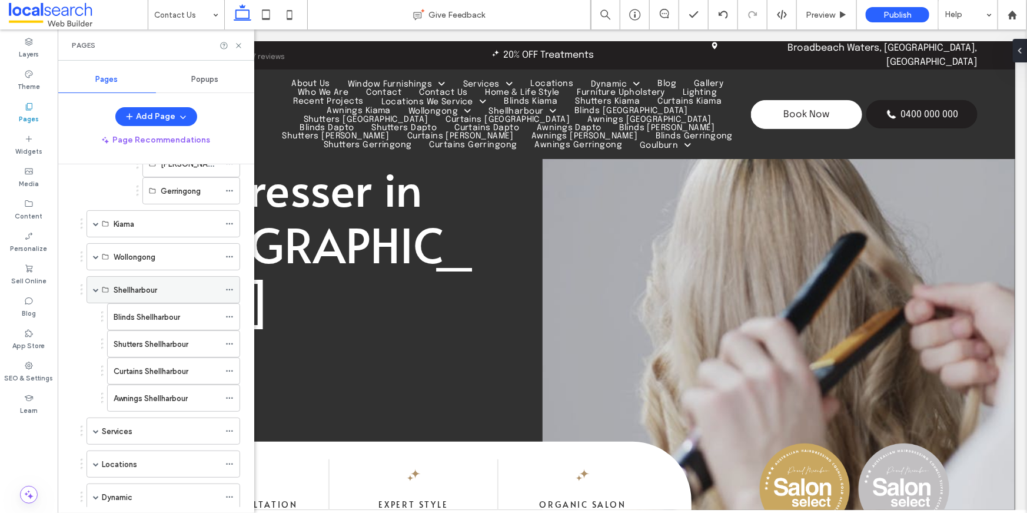
click at [97, 287] on span at bounding box center [96, 290] width 6 height 6
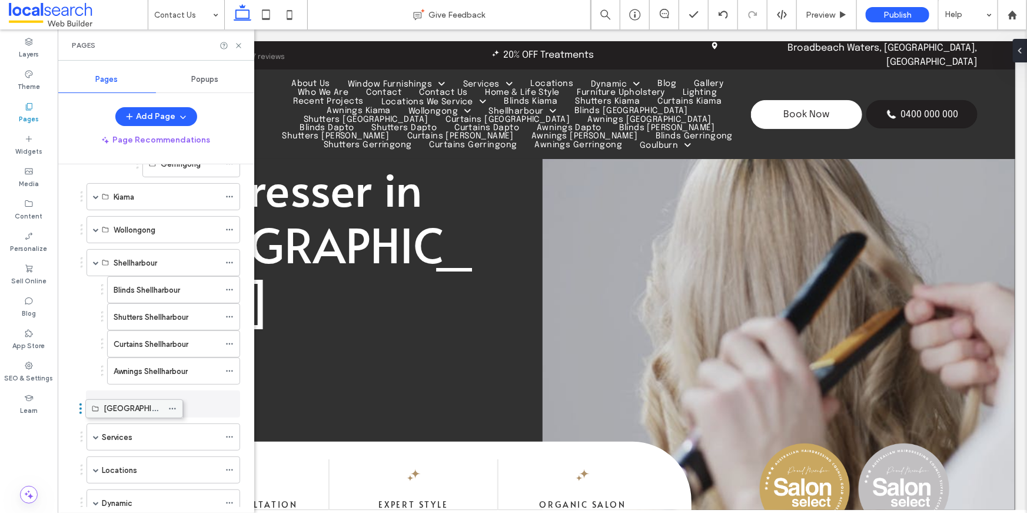
drag, startPoint x: 185, startPoint y: 209, endPoint x: 128, endPoint y: 402, distance: 201.3
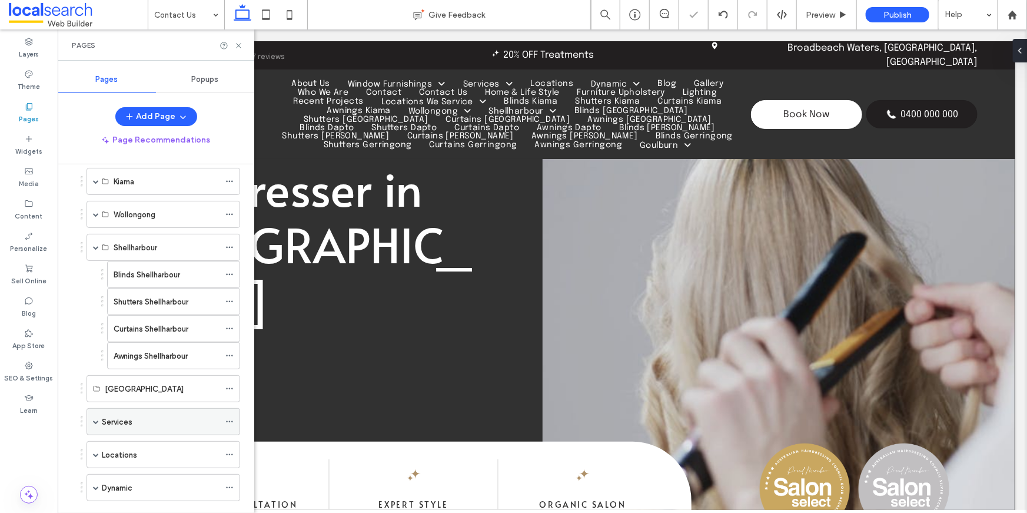
scroll to position [553, 0]
click at [95, 248] on span at bounding box center [96, 251] width 6 height 6
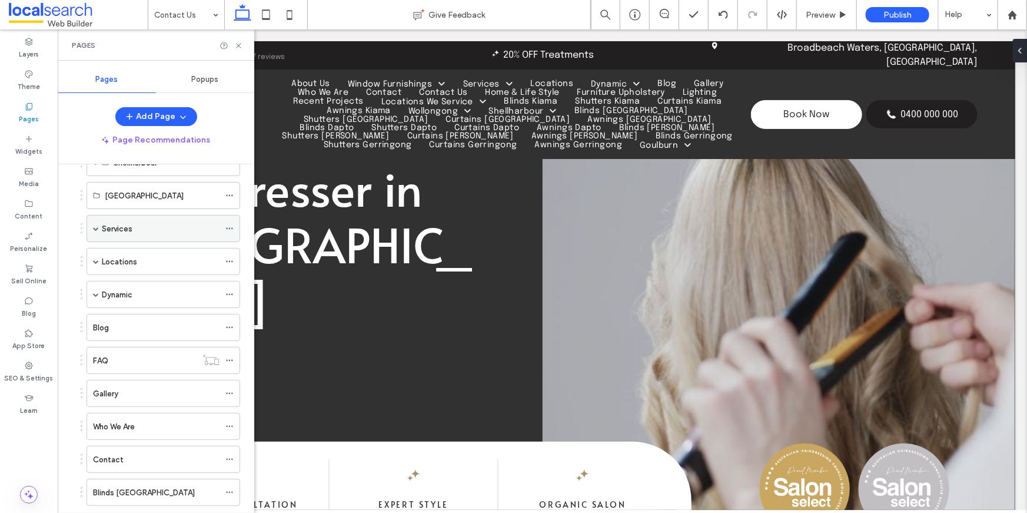
scroll to position [641, 0]
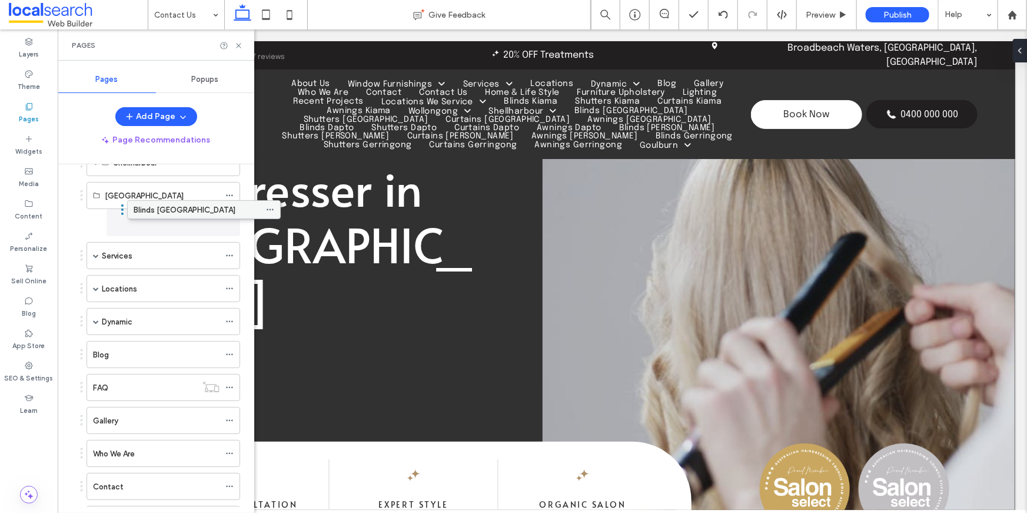
drag, startPoint x: 127, startPoint y: 485, endPoint x: 167, endPoint y: 211, distance: 277.8
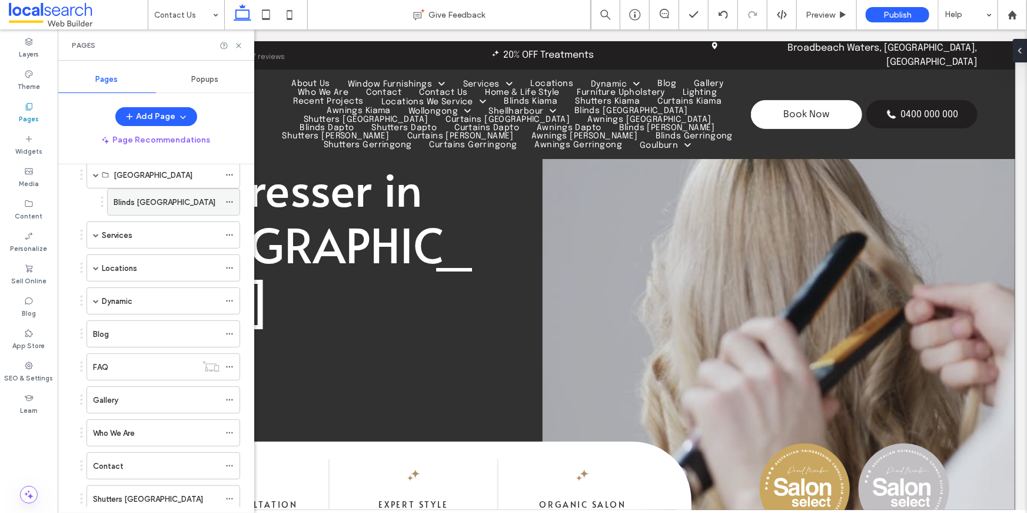
scroll to position [665, 0]
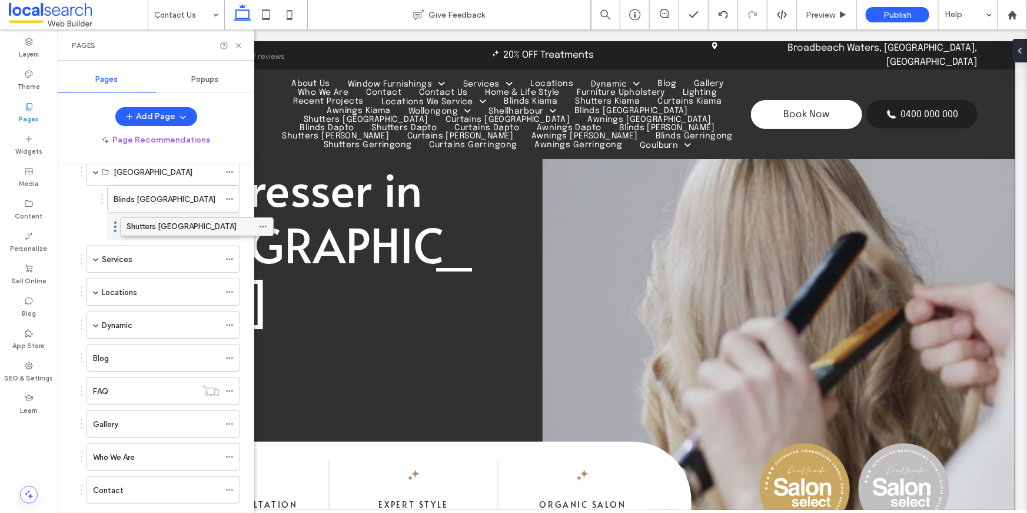
drag, startPoint x: 127, startPoint y: 485, endPoint x: 161, endPoint y: 225, distance: 262.8
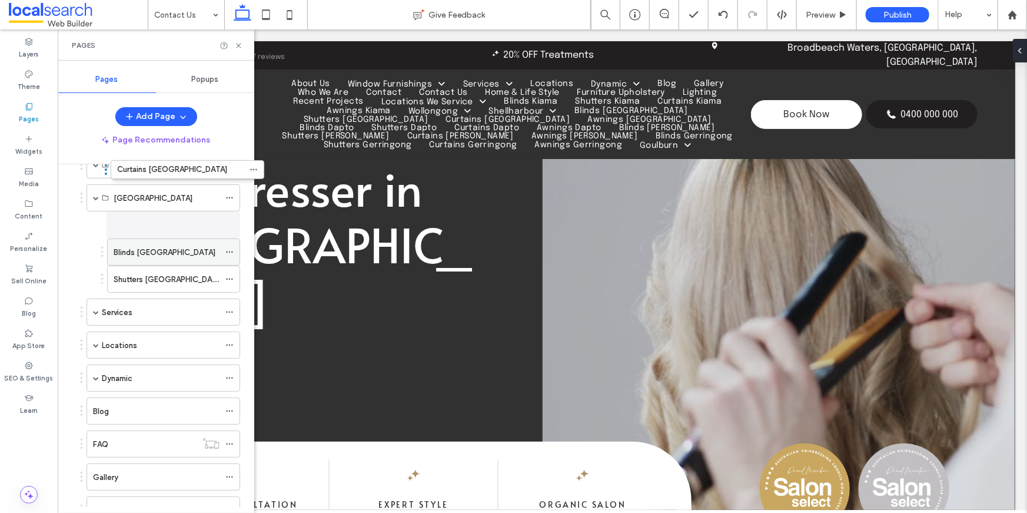
scroll to position [627, 0]
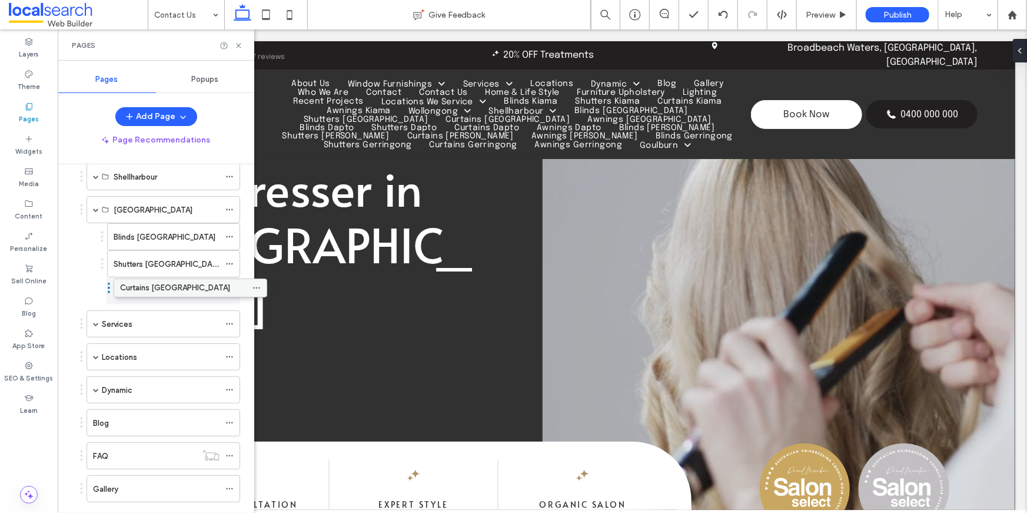
drag, startPoint x: 139, startPoint y: 454, endPoint x: 166, endPoint y: 291, distance: 165.2
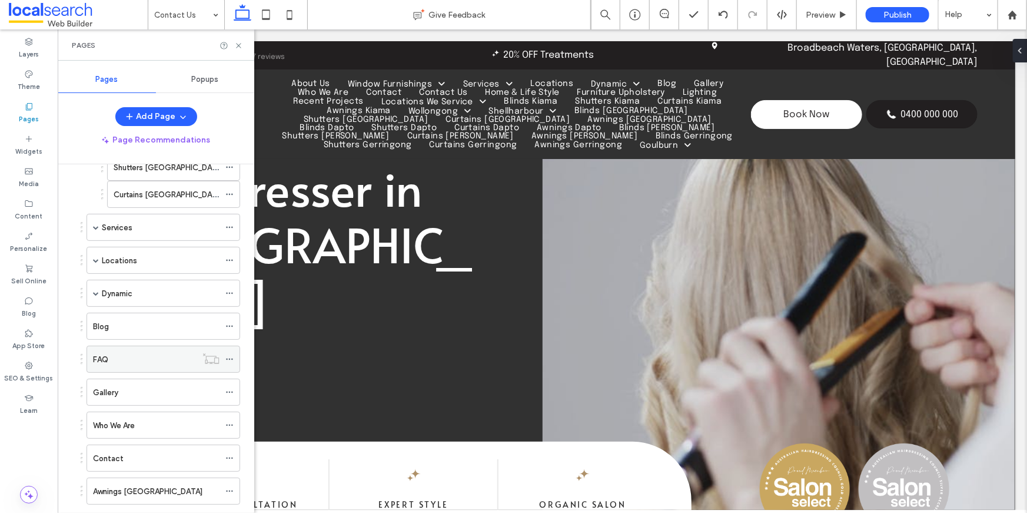
scroll to position [720, 0]
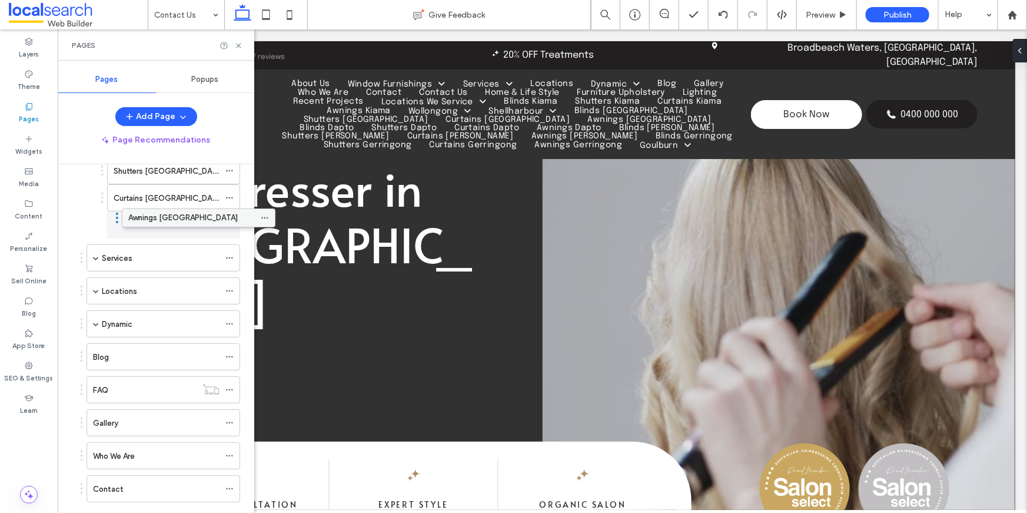
drag, startPoint x: 152, startPoint y: 487, endPoint x: 187, endPoint y: 219, distance: 270.6
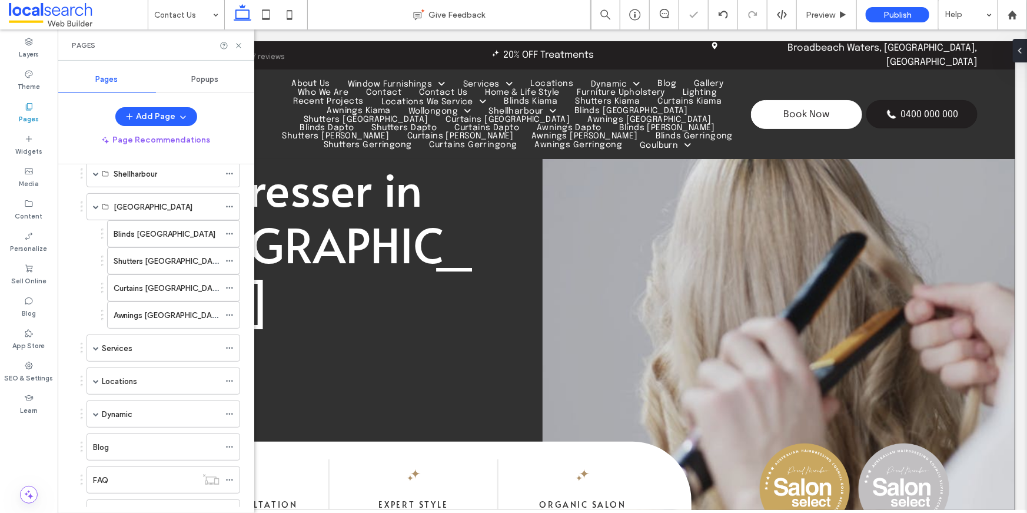
scroll to position [623, 0]
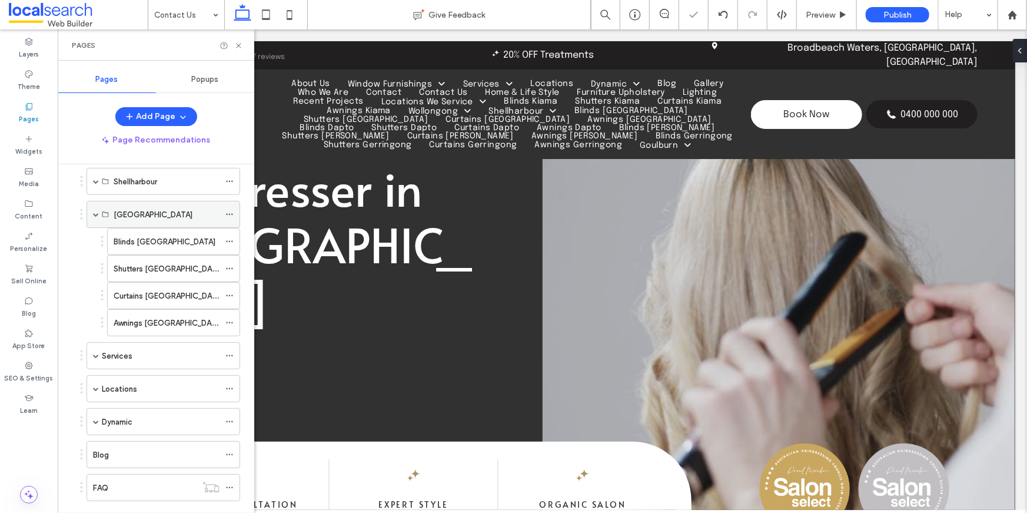
click at [96, 211] on span at bounding box center [96, 214] width 6 height 6
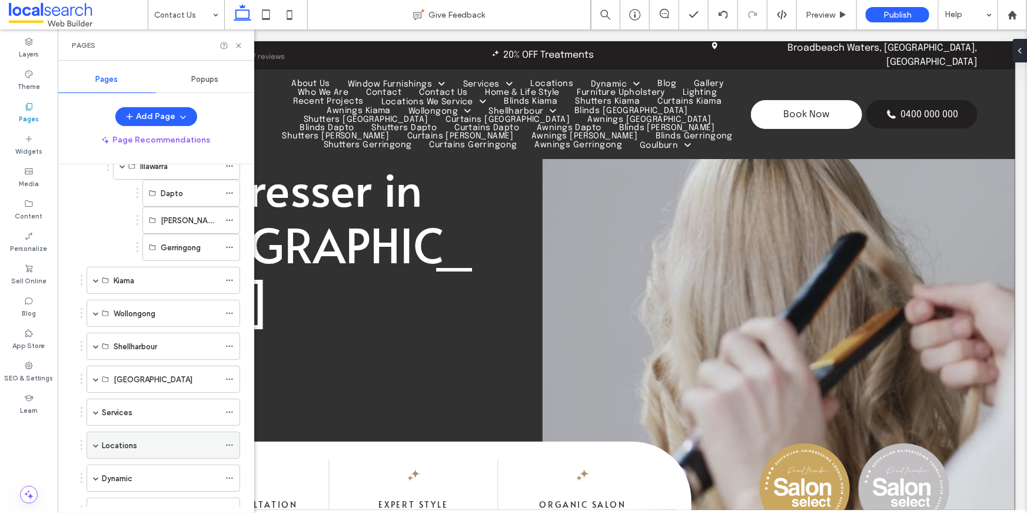
scroll to position [438, 0]
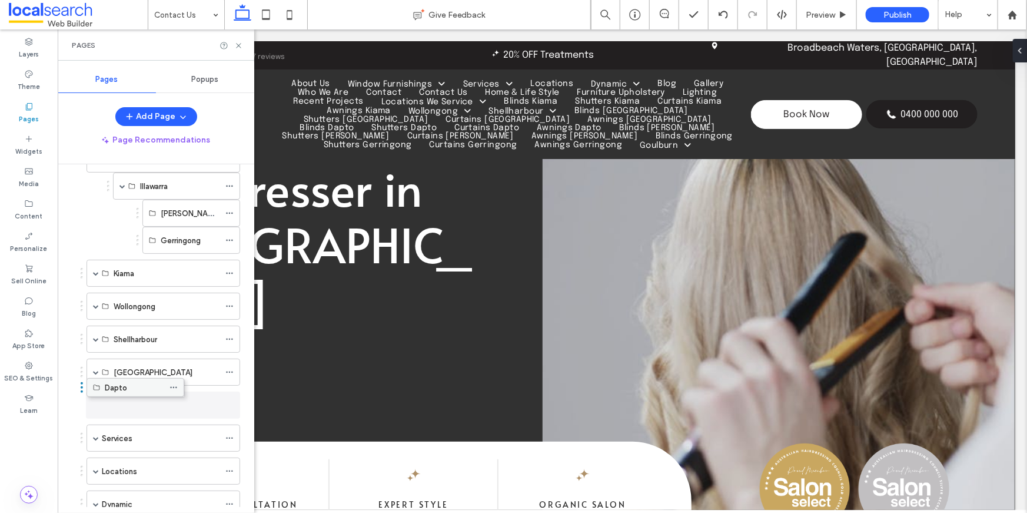
drag, startPoint x: 180, startPoint y: 210, endPoint x: 124, endPoint y: 385, distance: 184.0
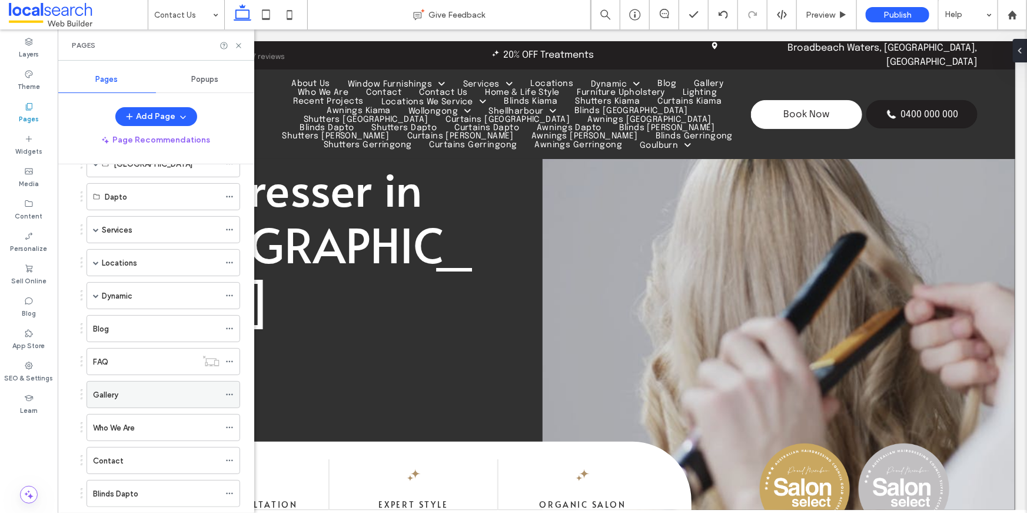
scroll to position [645, 0]
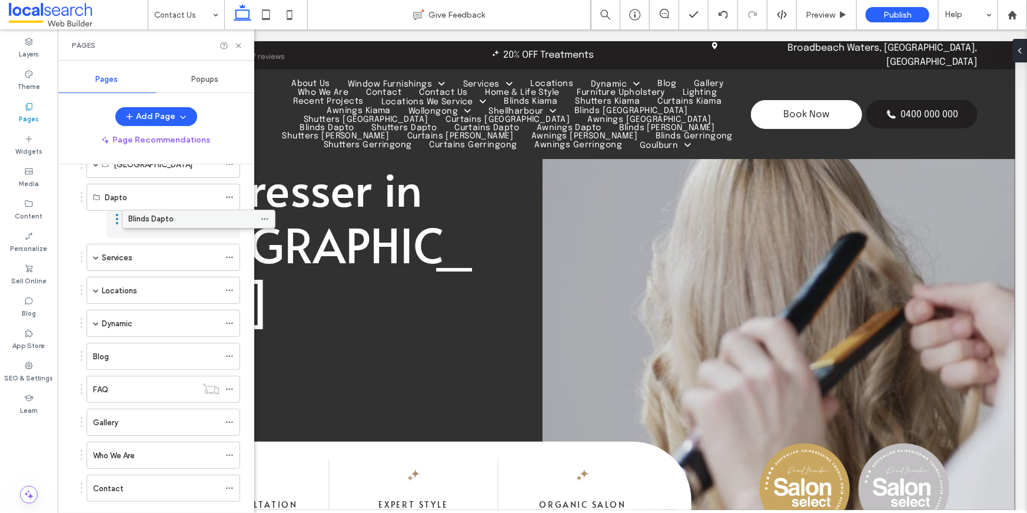
drag, startPoint x: 112, startPoint y: 487, endPoint x: 147, endPoint y: 220, distance: 269.5
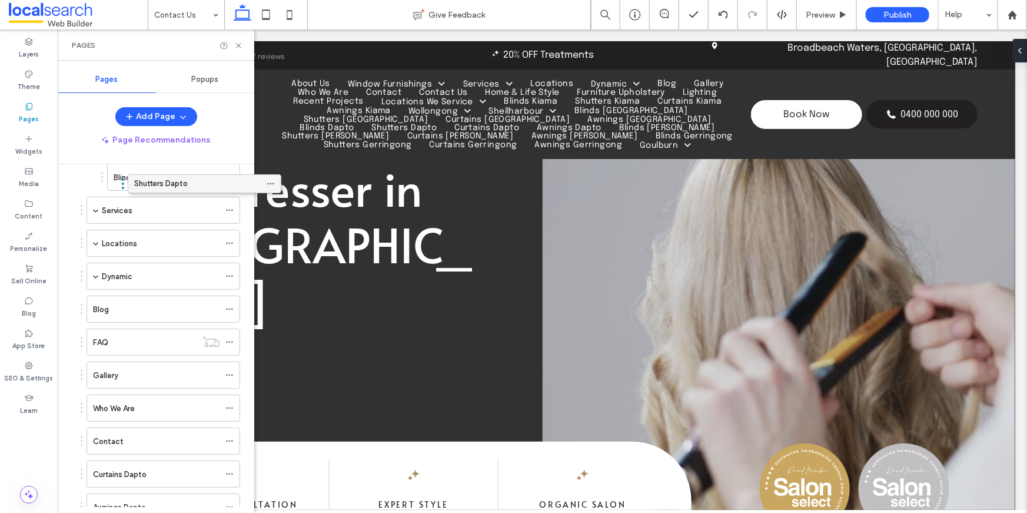
scroll to position [693, 0]
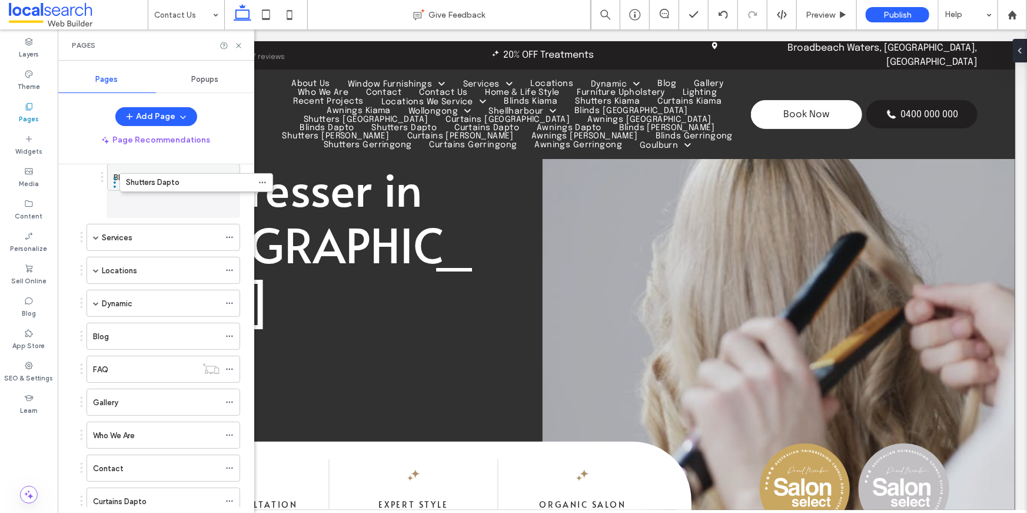
drag, startPoint x: 129, startPoint y: 464, endPoint x: 163, endPoint y: 182, distance: 283.8
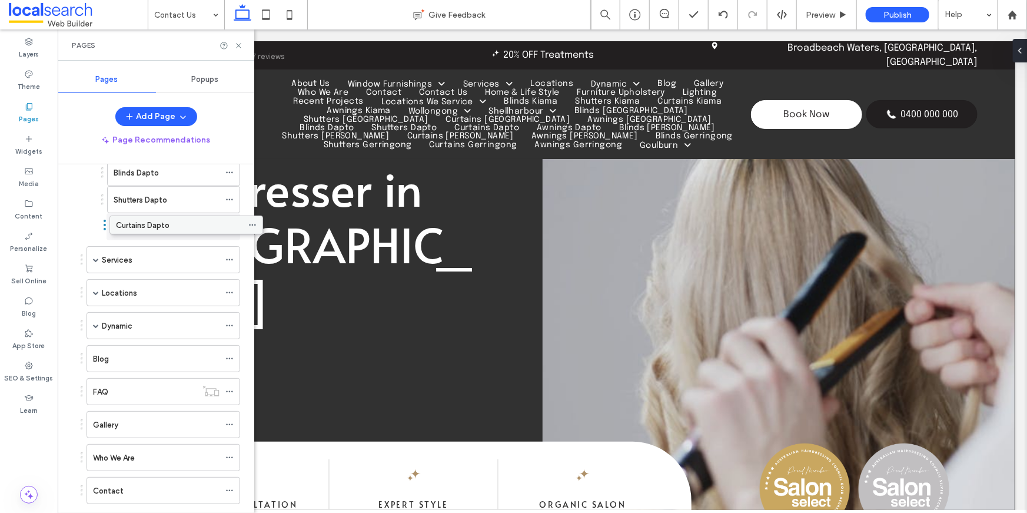
drag, startPoint x: 104, startPoint y: 488, endPoint x: 126, endPoint y: 224, distance: 265.1
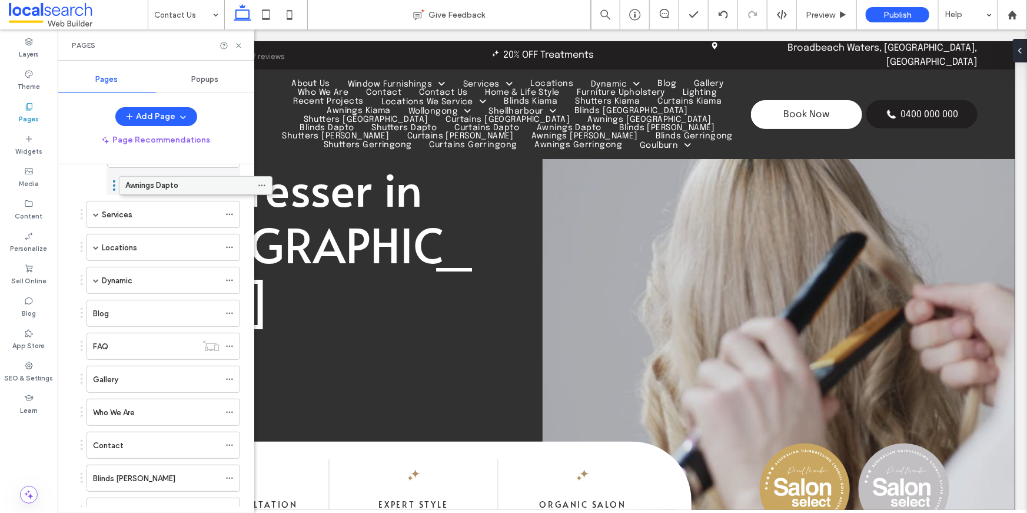
scroll to position [742, 0]
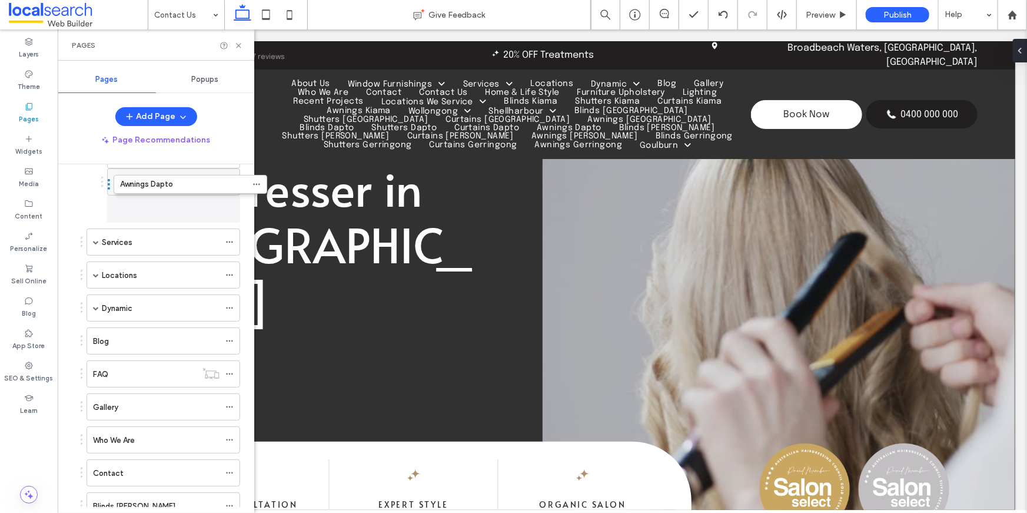
drag, startPoint x: 146, startPoint y: 472, endPoint x: 174, endPoint y: 187, distance: 287.3
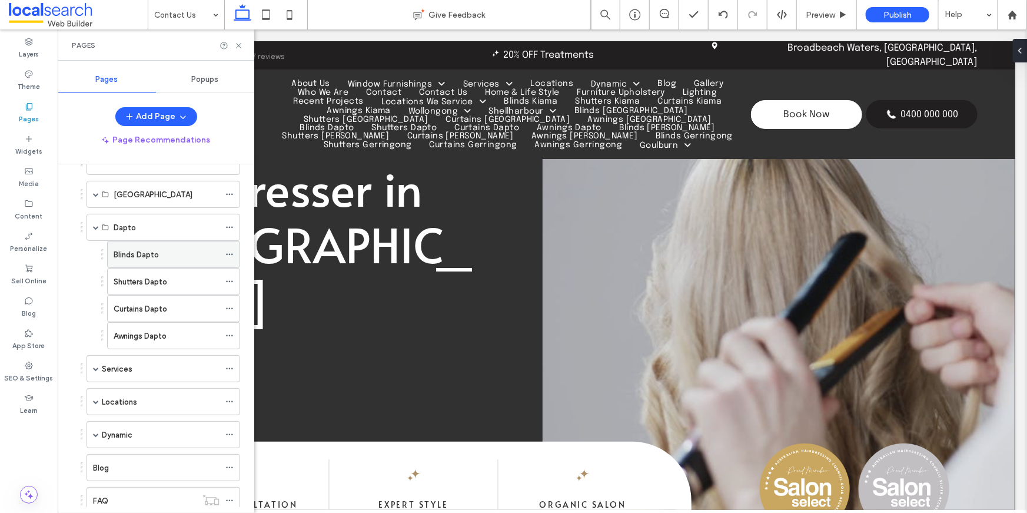
scroll to position [612, 0]
click at [97, 229] on span at bounding box center [96, 231] width 6 height 6
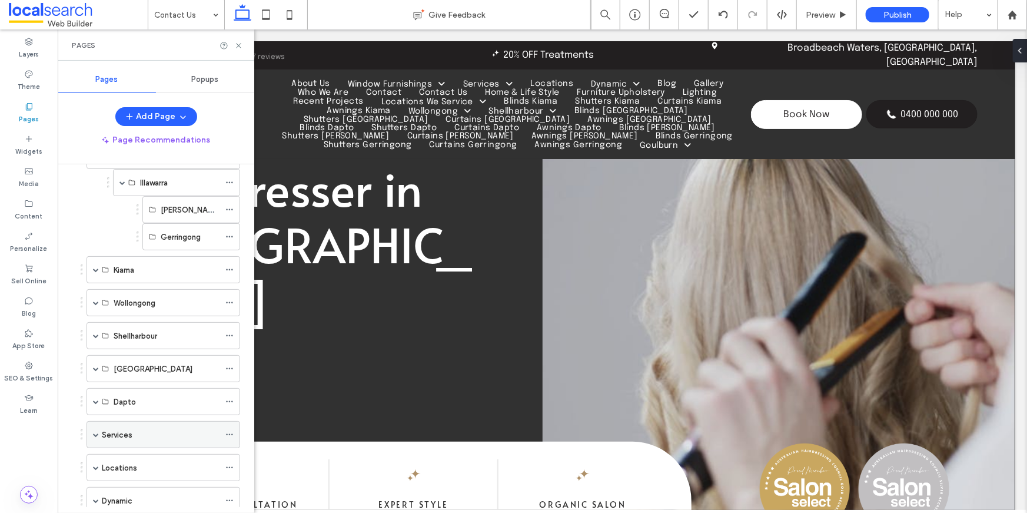
scroll to position [441, 0]
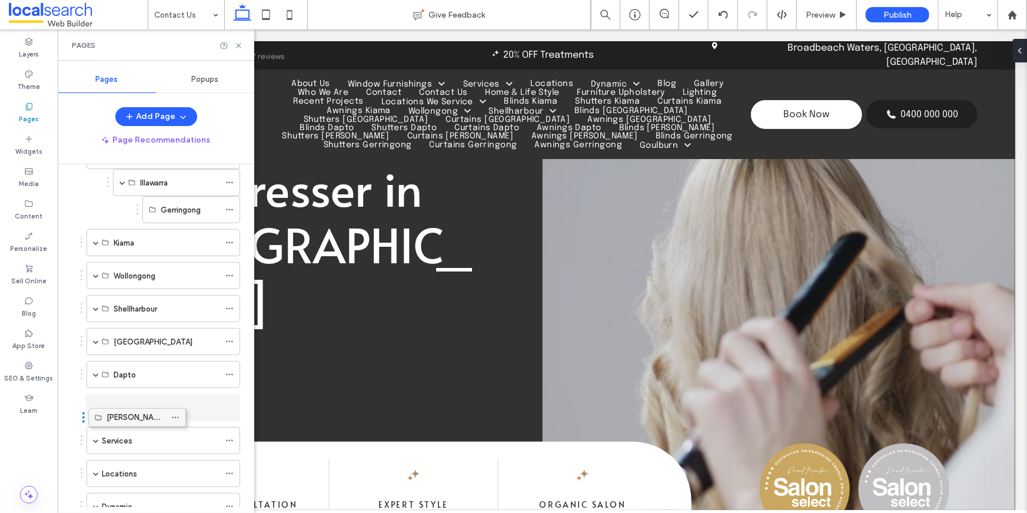
drag, startPoint x: 180, startPoint y: 204, endPoint x: 127, endPoint y: 404, distance: 207.7
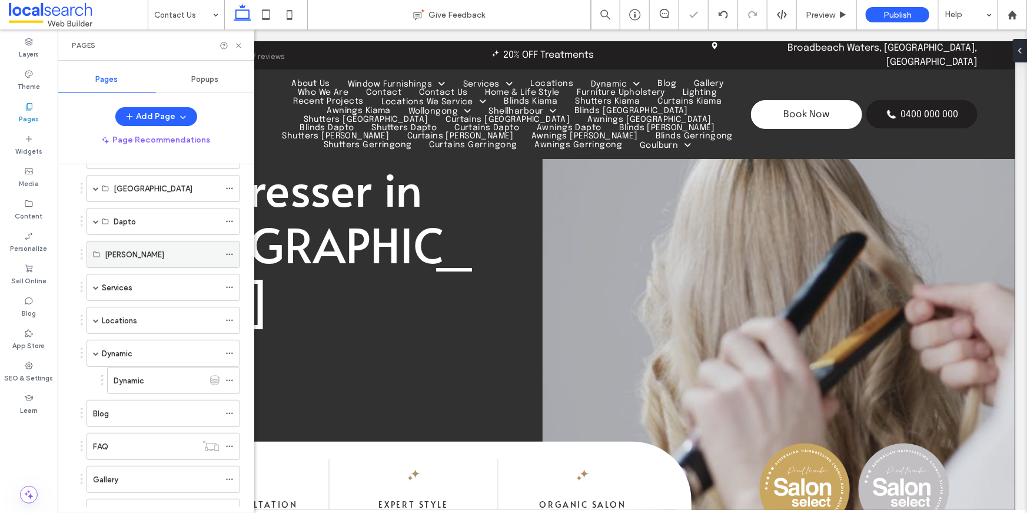
scroll to position [596, 0]
